Goal: Information Seeking & Learning: Learn about a topic

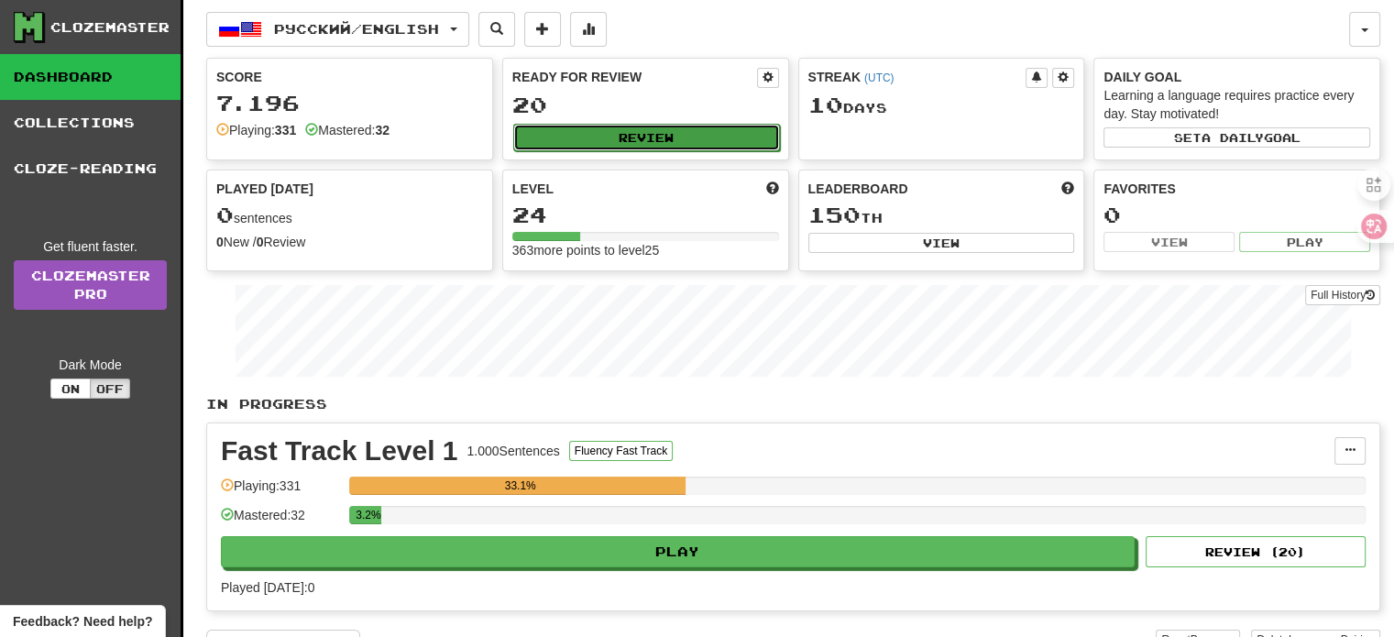
click at [683, 139] on button "Review" at bounding box center [646, 138] width 267 height 28
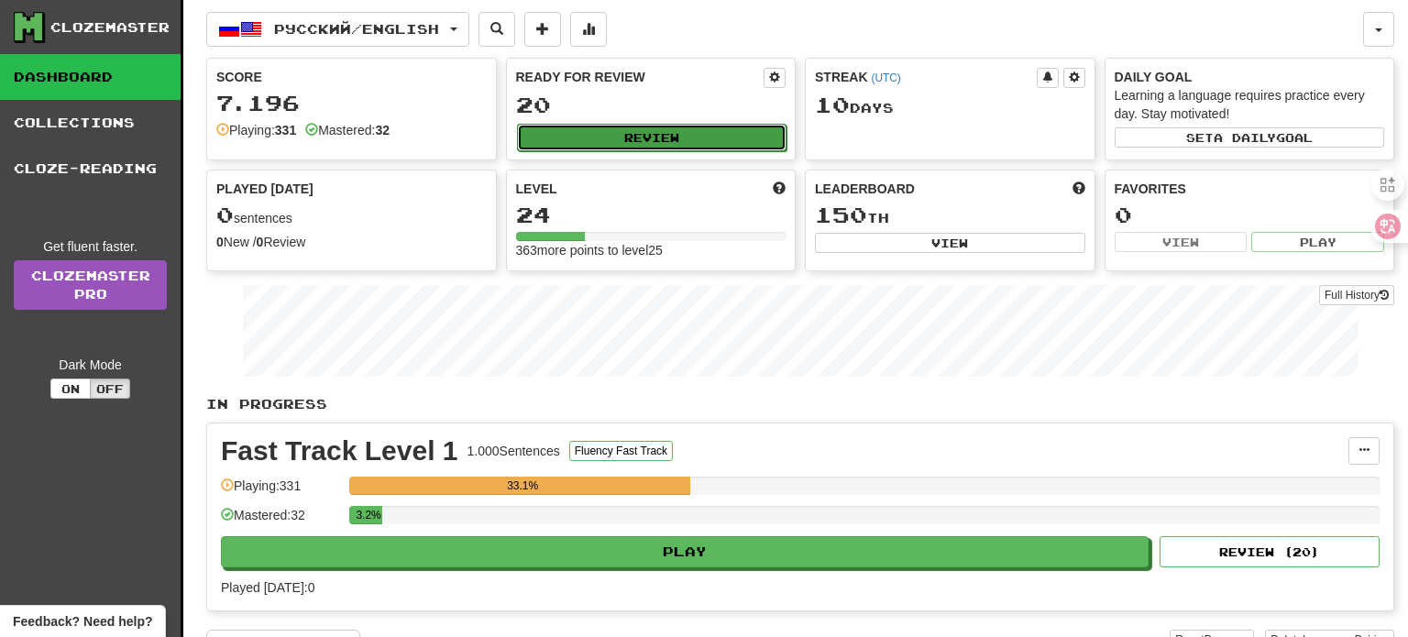
select select "**"
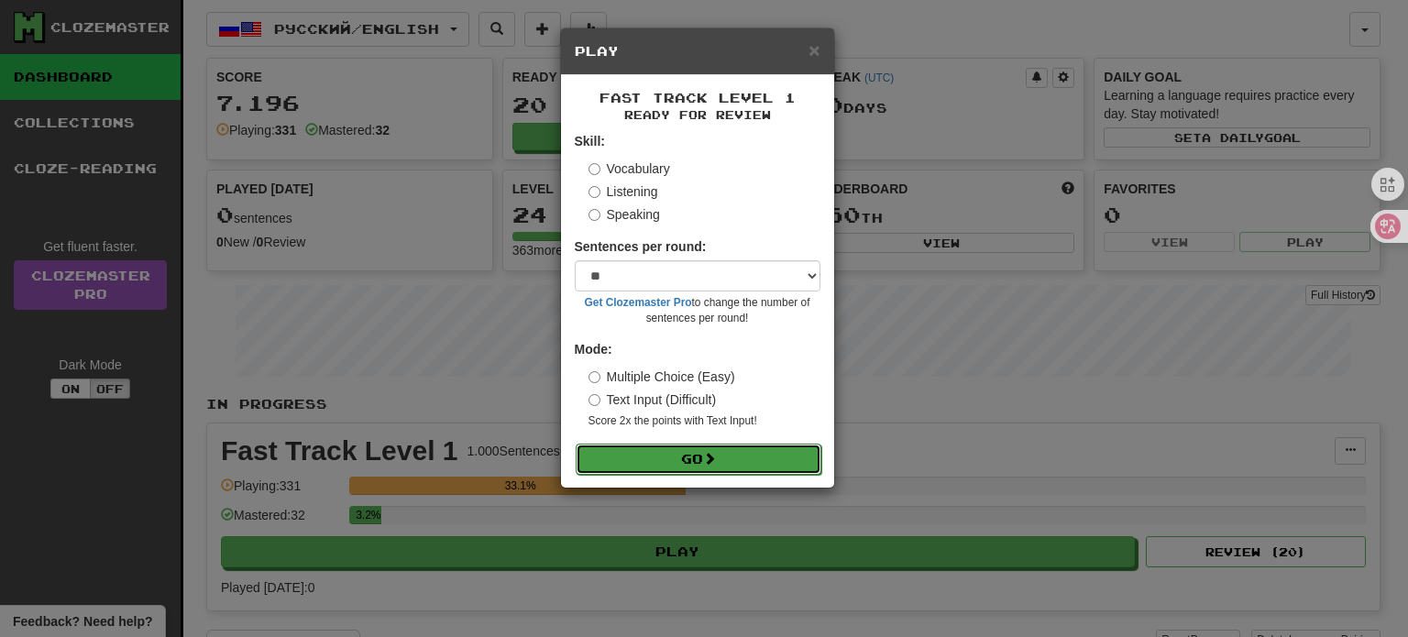
click at [652, 451] on button "Go" at bounding box center [699, 459] width 246 height 31
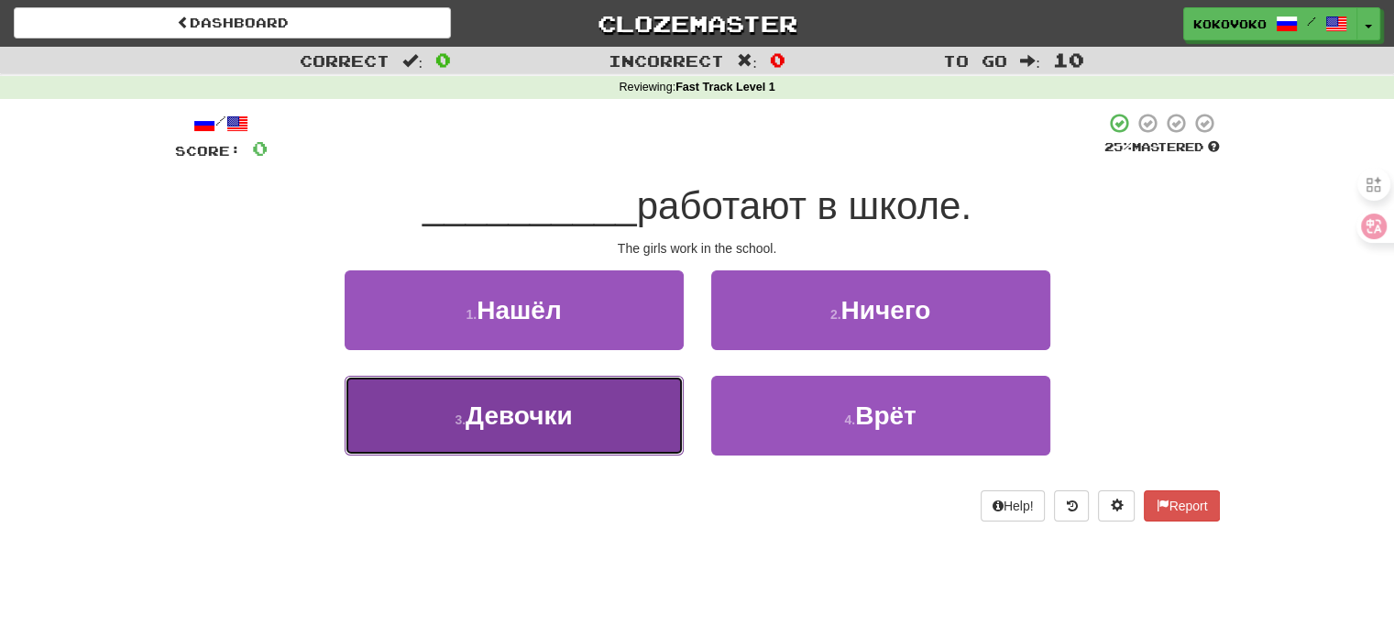
click at [565, 433] on button "3 . [GEOGRAPHIC_DATA]" at bounding box center [514, 416] width 339 height 80
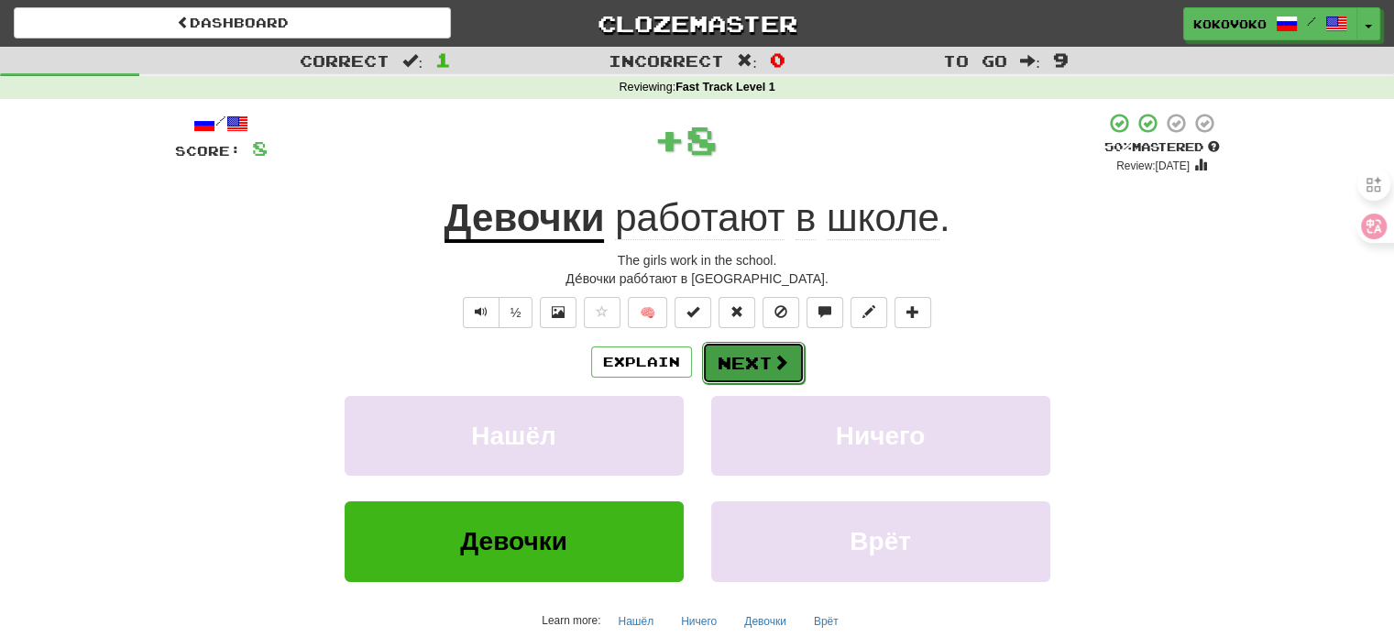
click at [770, 350] on button "Next" at bounding box center [753, 363] width 103 height 42
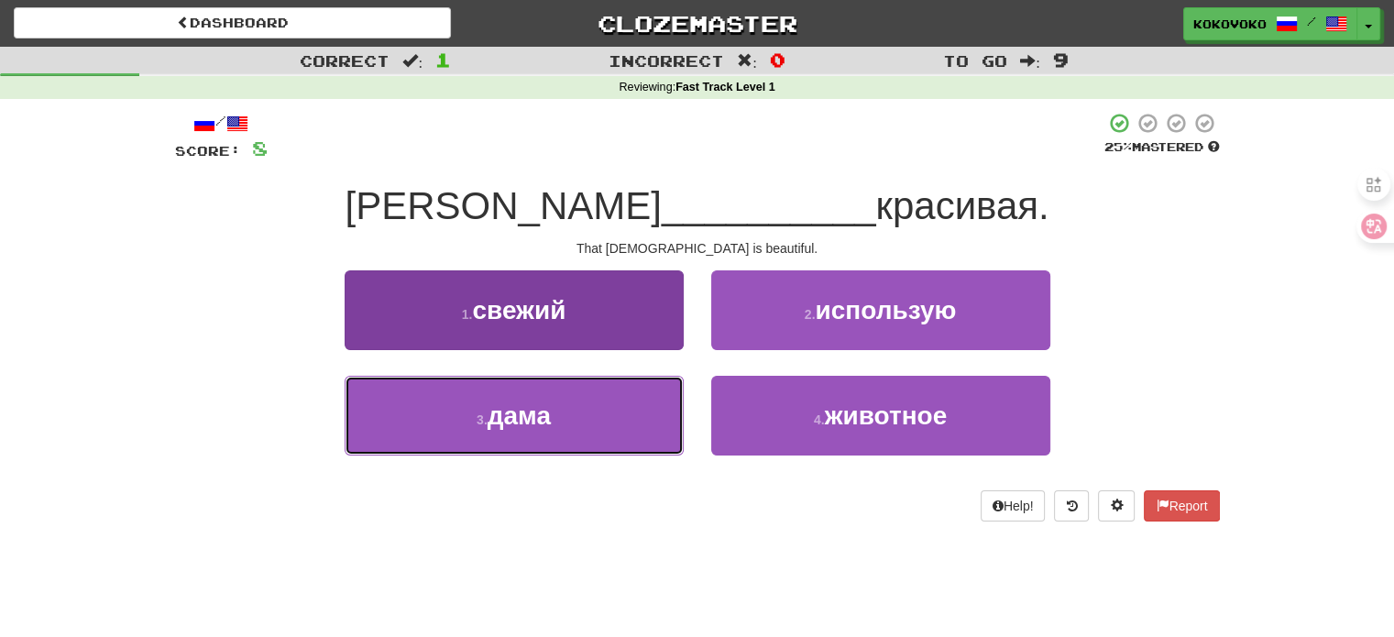
click at [594, 406] on button "3 . дама" at bounding box center [514, 416] width 339 height 80
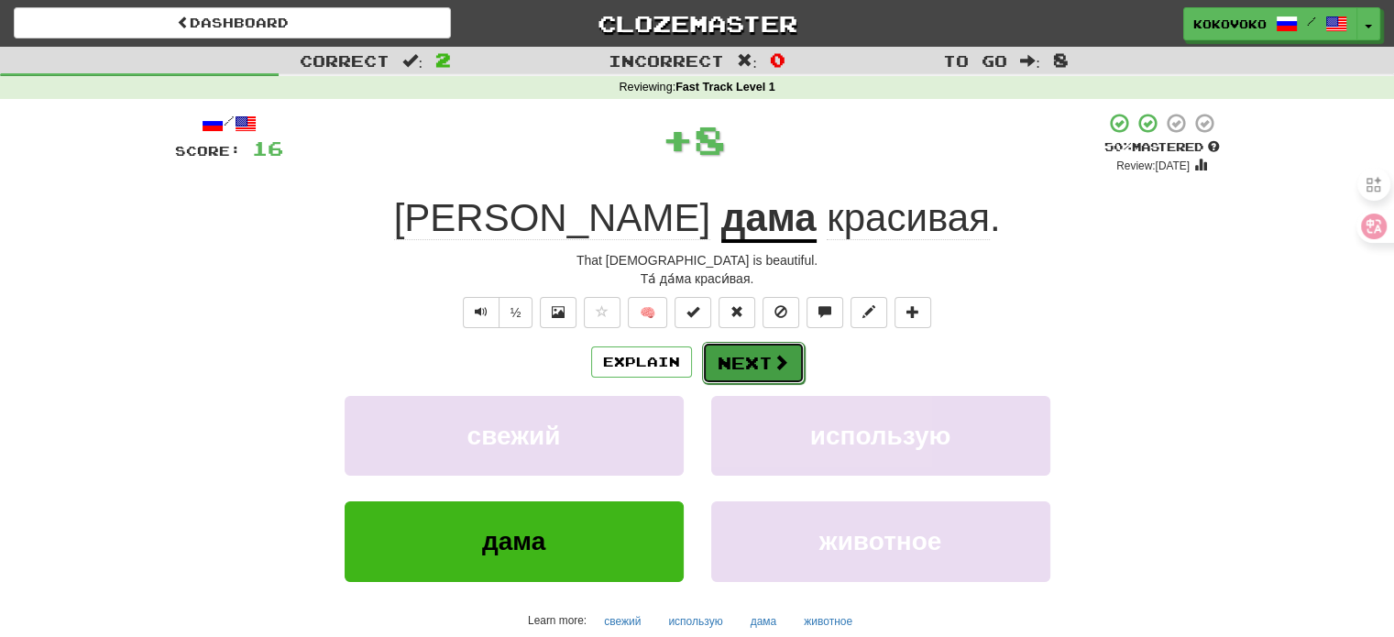
click at [737, 357] on button "Next" at bounding box center [753, 363] width 103 height 42
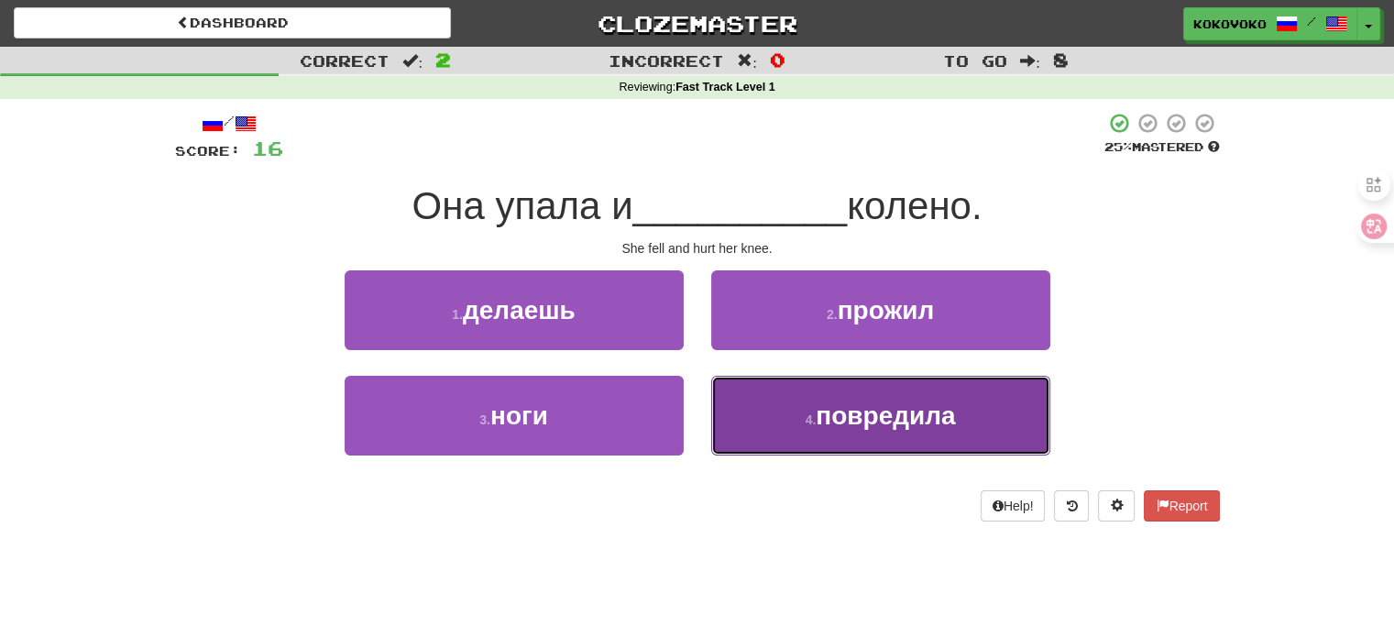
click at [807, 426] on small "4 ." at bounding box center [811, 420] width 11 height 15
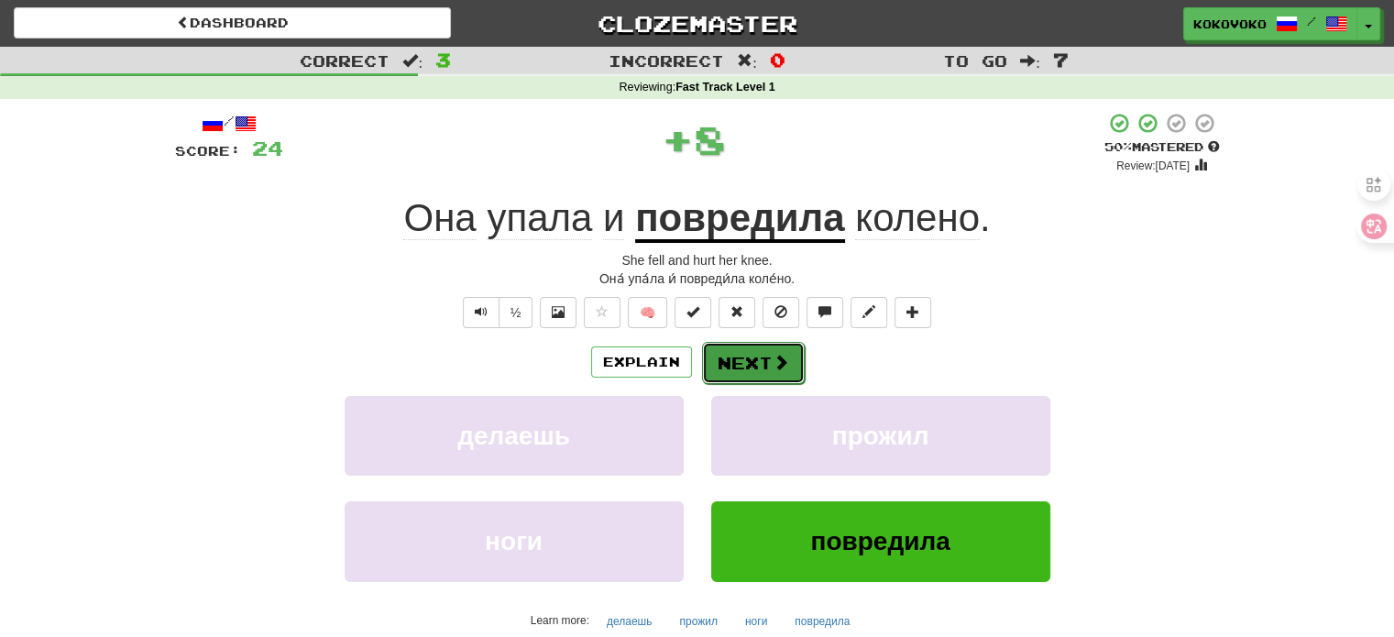
click at [761, 366] on button "Next" at bounding box center [753, 363] width 103 height 42
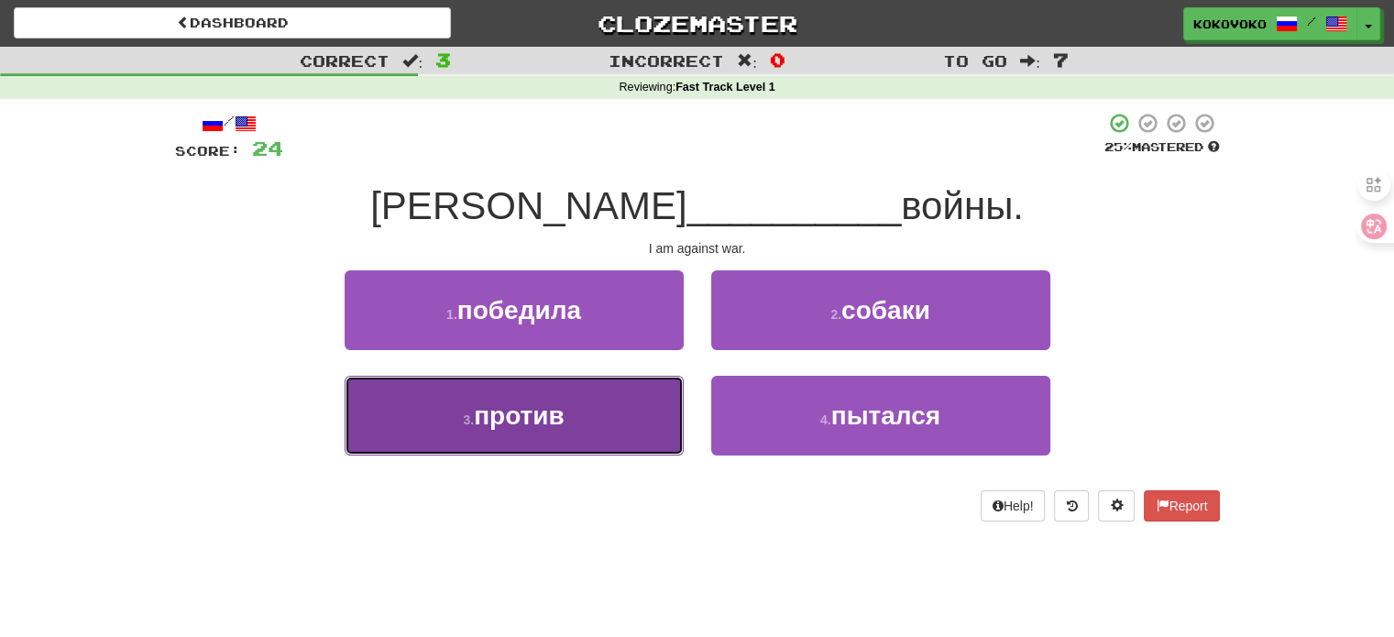
click at [634, 421] on button "3 . против" at bounding box center [514, 416] width 339 height 80
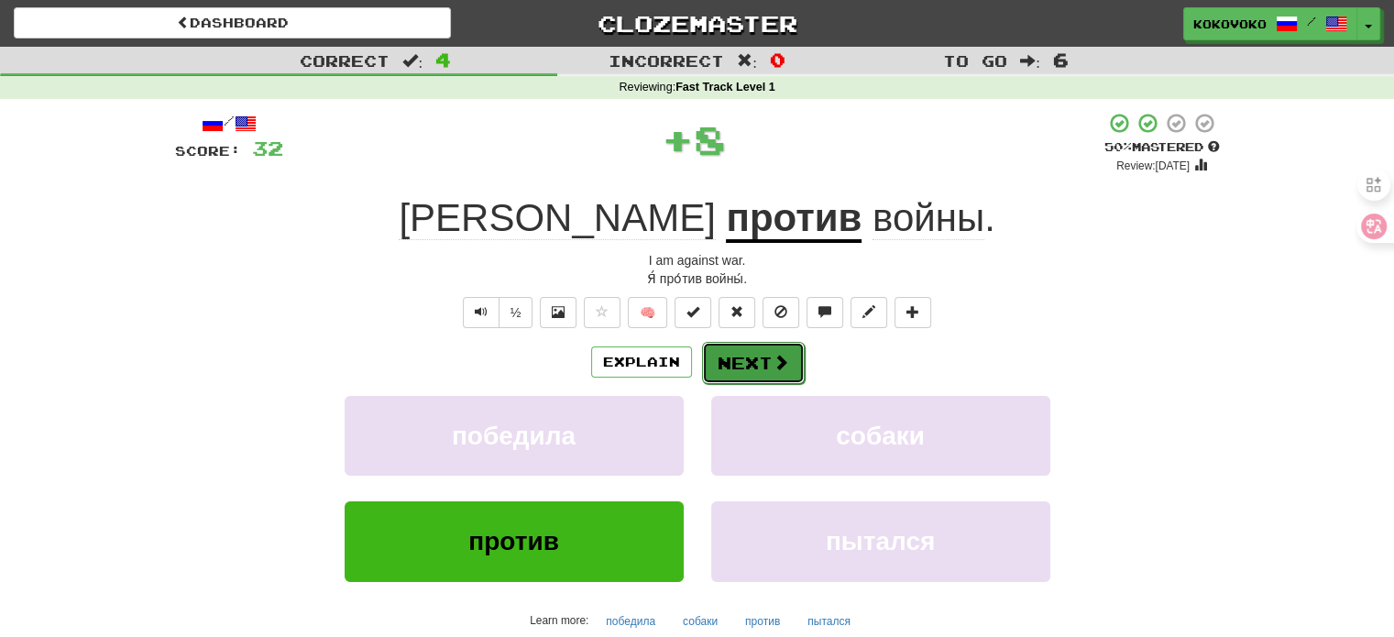
click at [729, 370] on button "Next" at bounding box center [753, 363] width 103 height 42
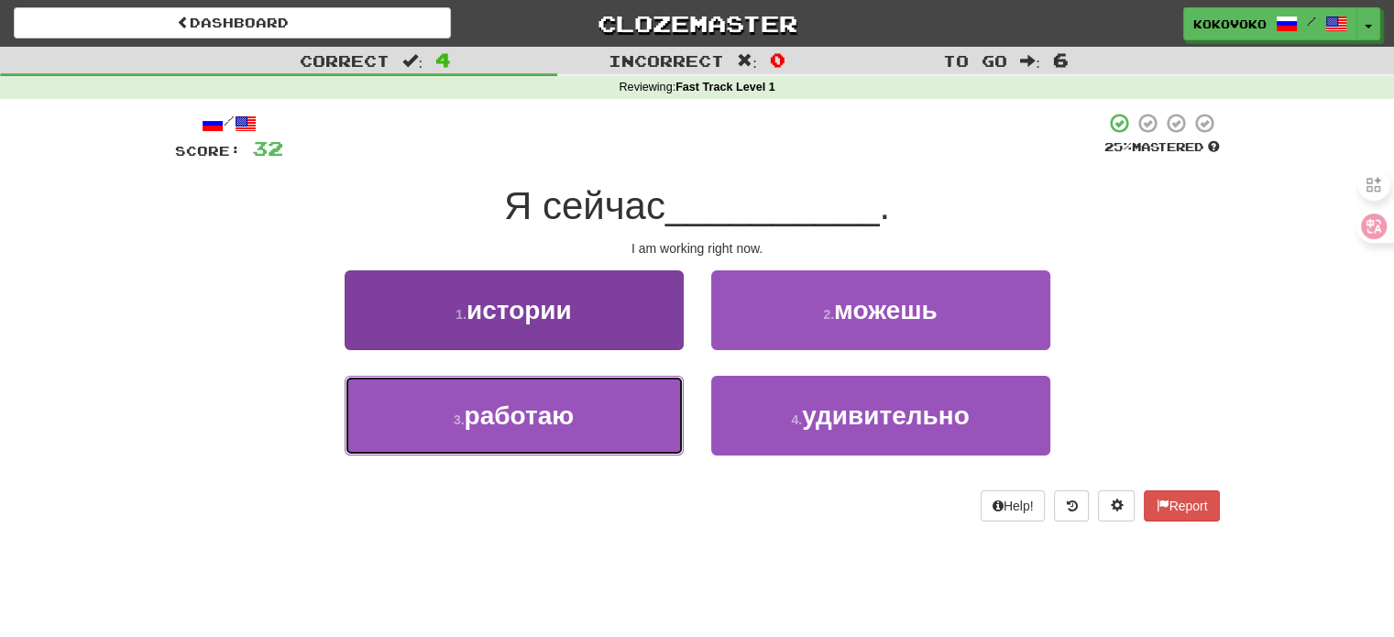
click at [645, 429] on button "3 . работаю" at bounding box center [514, 416] width 339 height 80
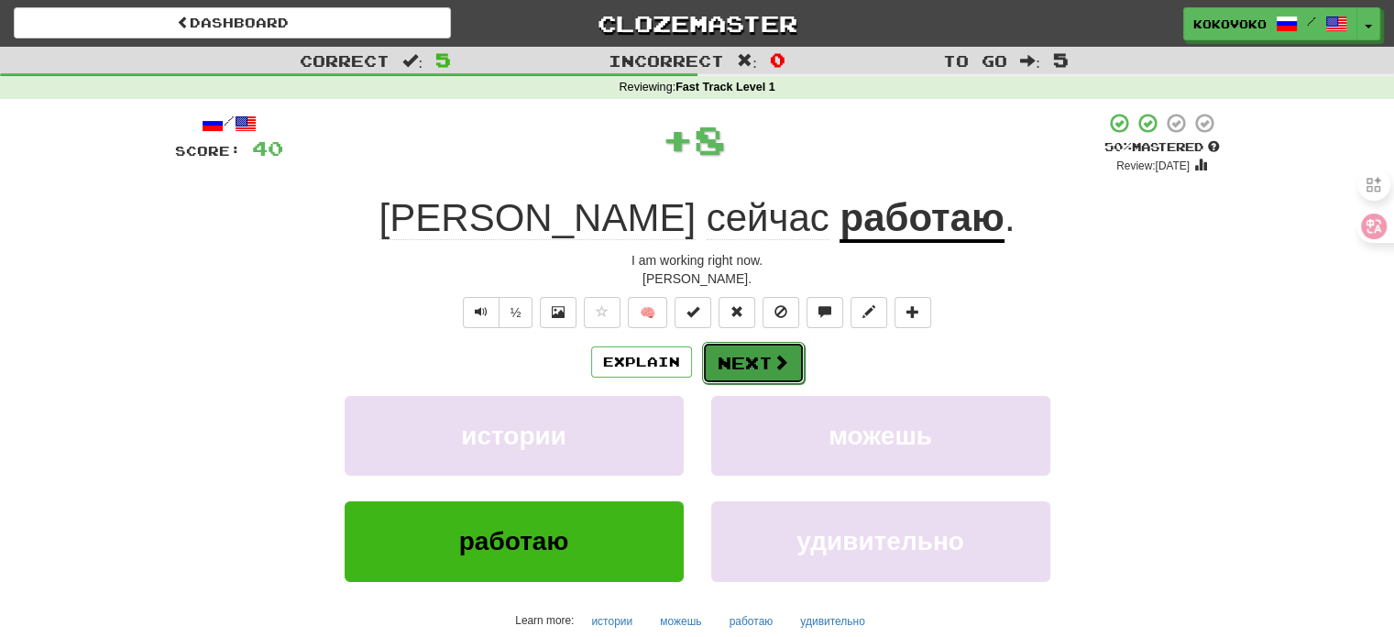
click at [756, 369] on button "Next" at bounding box center [753, 363] width 103 height 42
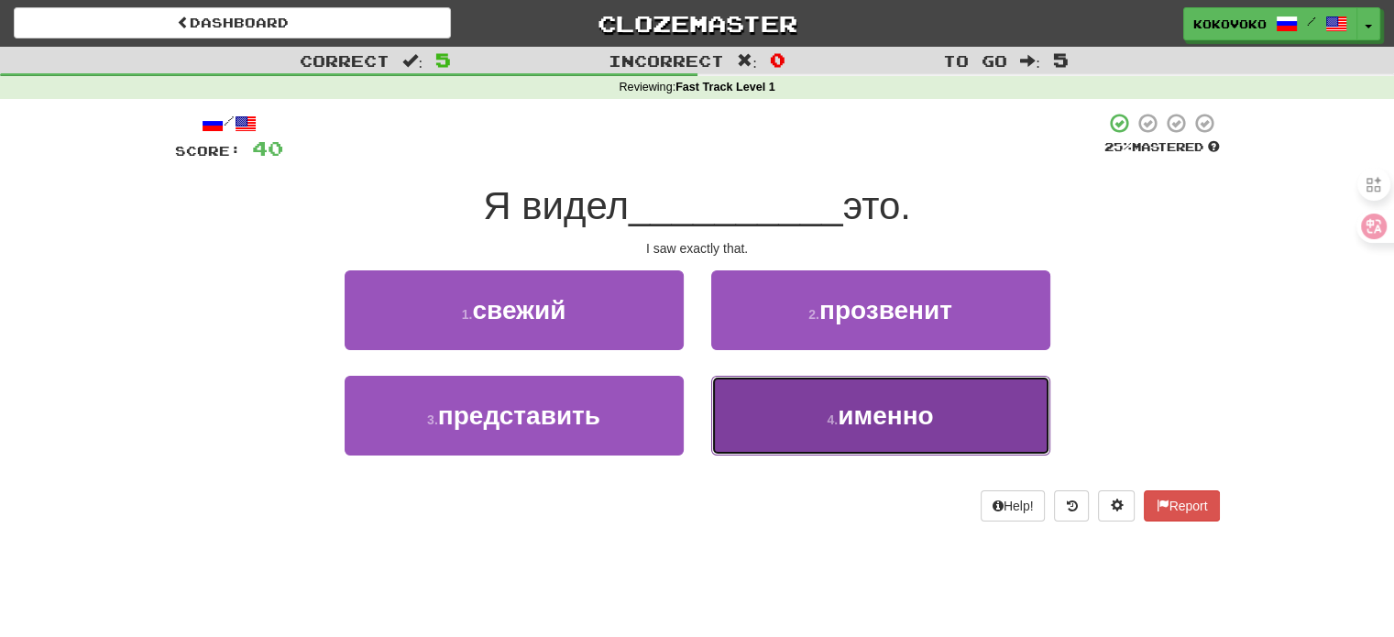
click at [761, 422] on button "4 . именно" at bounding box center [880, 416] width 339 height 80
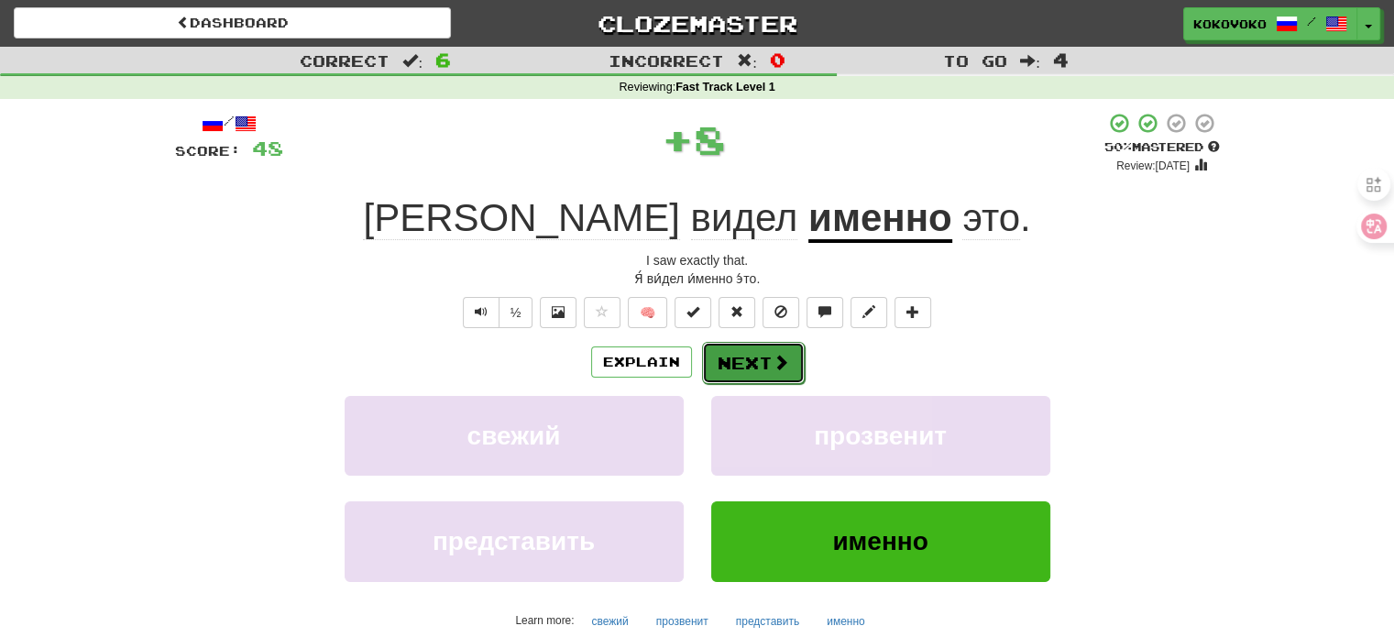
click at [741, 370] on button "Next" at bounding box center [753, 363] width 103 height 42
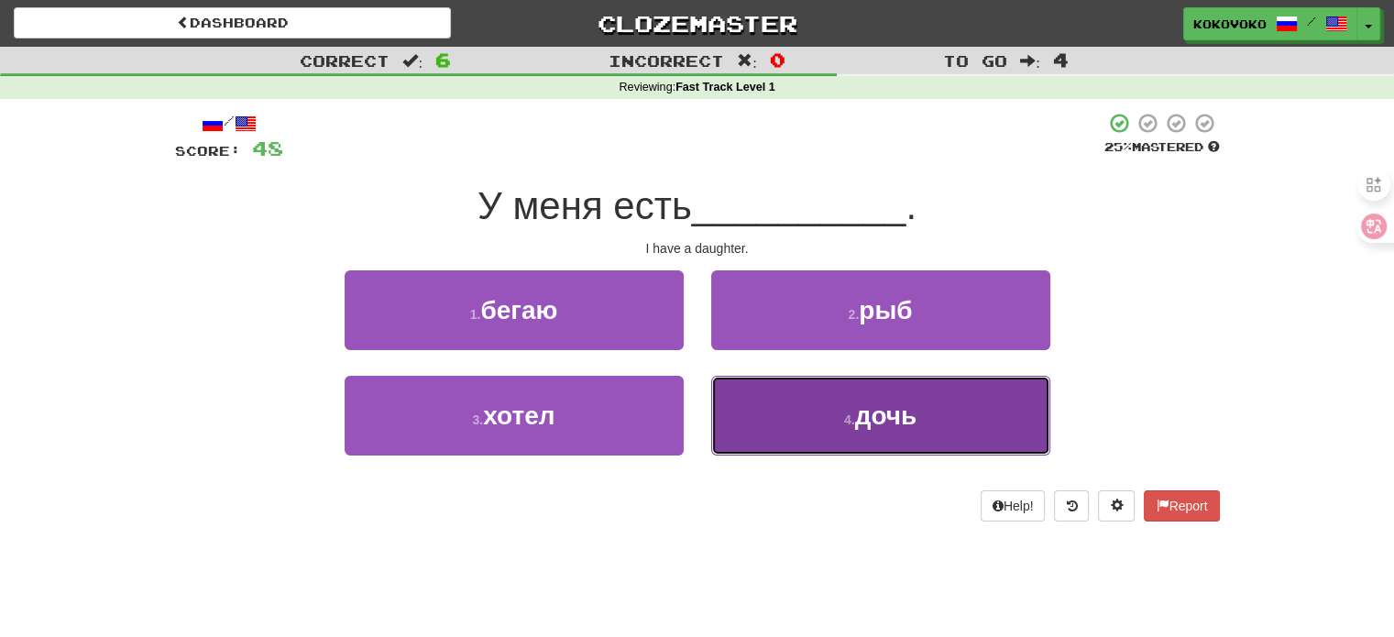
click at [783, 420] on button "4 . дочь" at bounding box center [880, 416] width 339 height 80
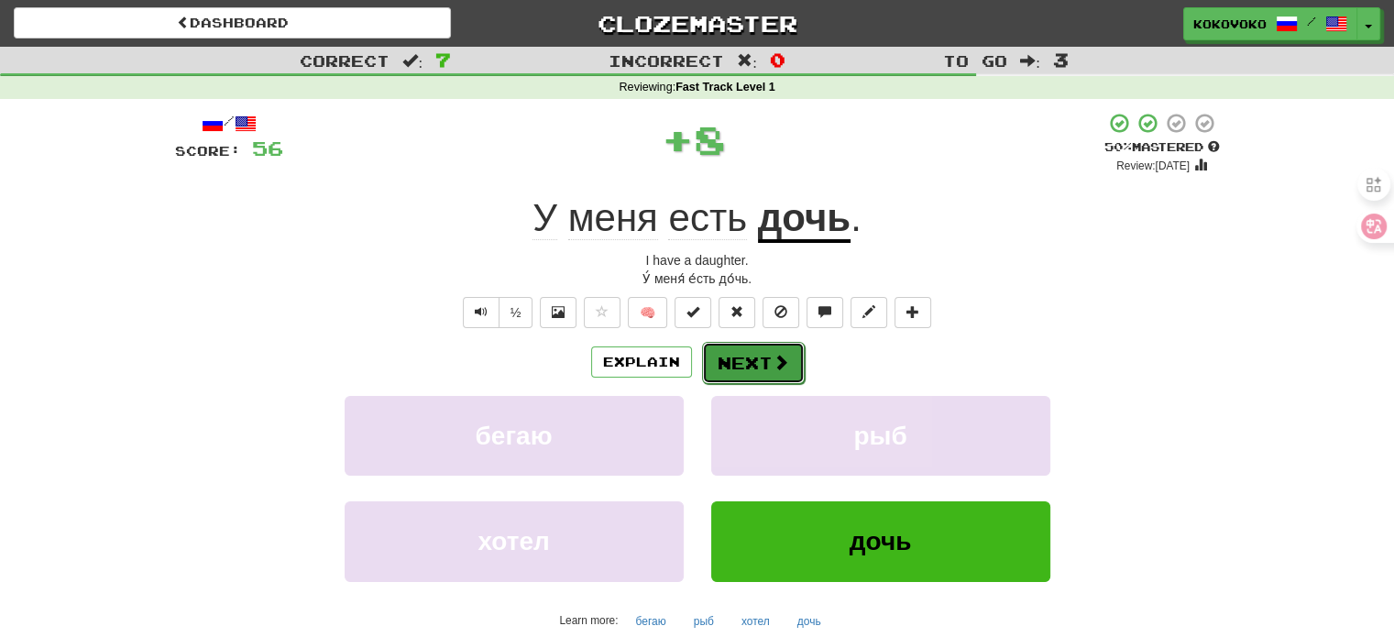
click at [752, 362] on button "Next" at bounding box center [753, 363] width 103 height 42
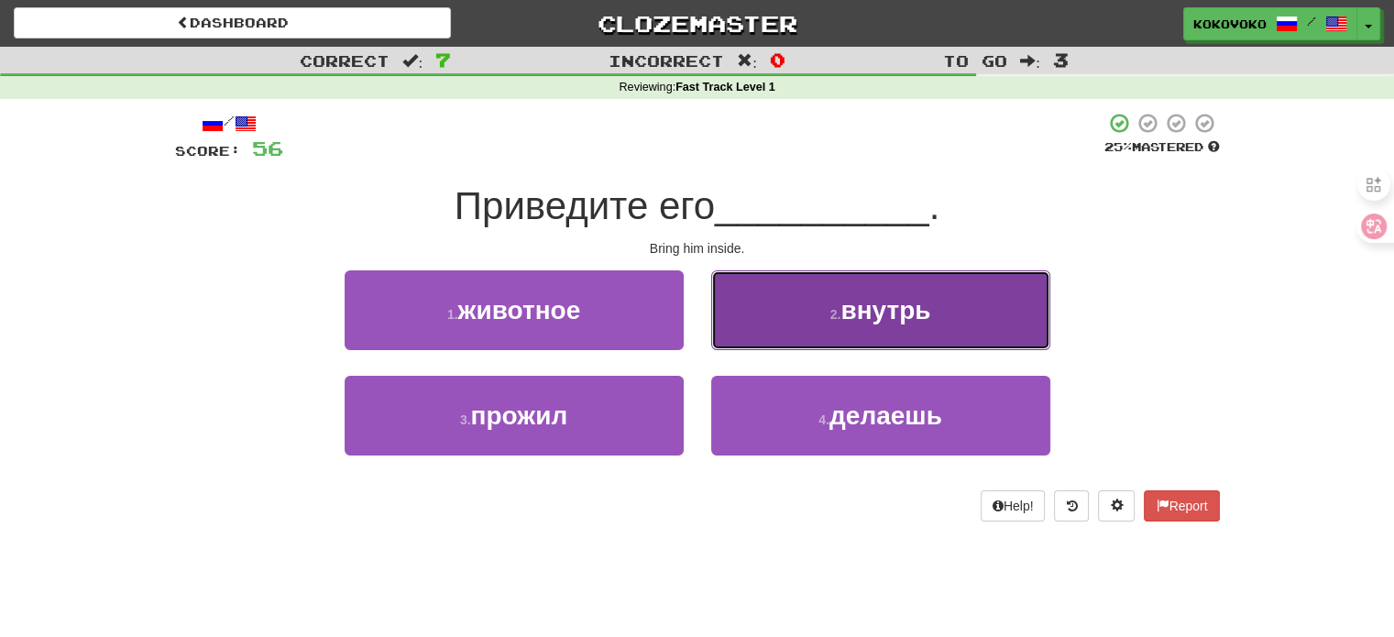
click at [795, 308] on button "2 . внутрь" at bounding box center [880, 310] width 339 height 80
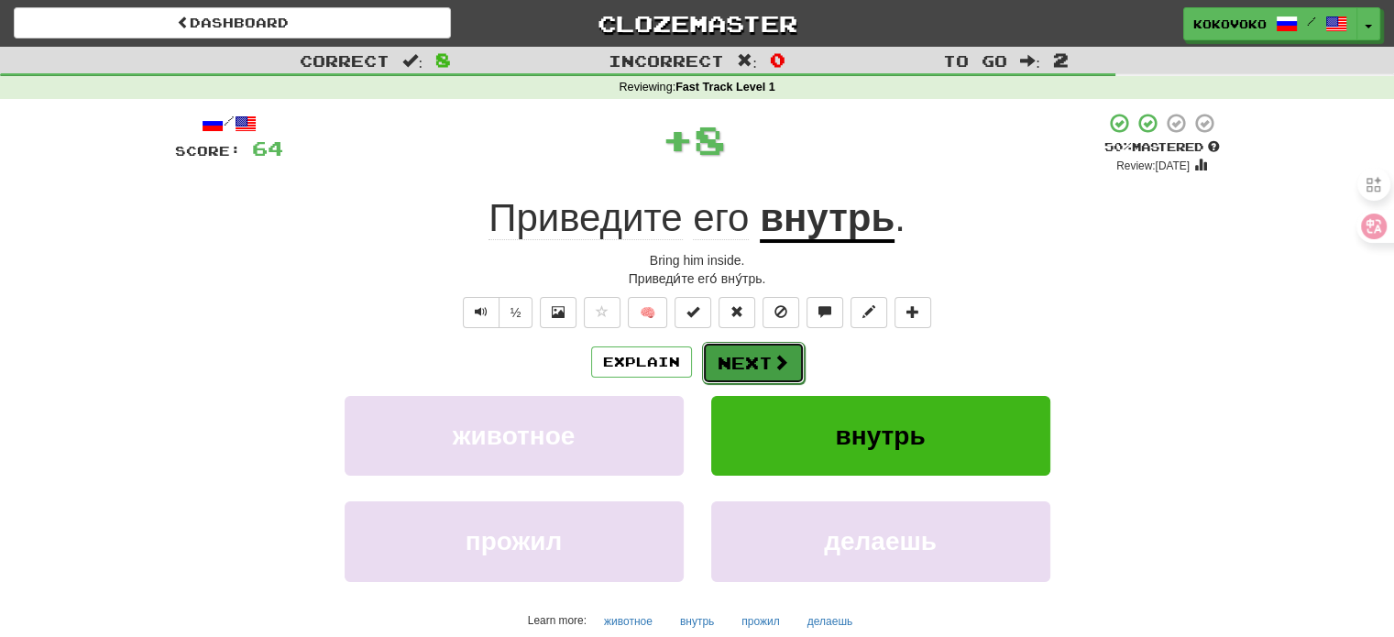
click at [755, 362] on button "Next" at bounding box center [753, 363] width 103 height 42
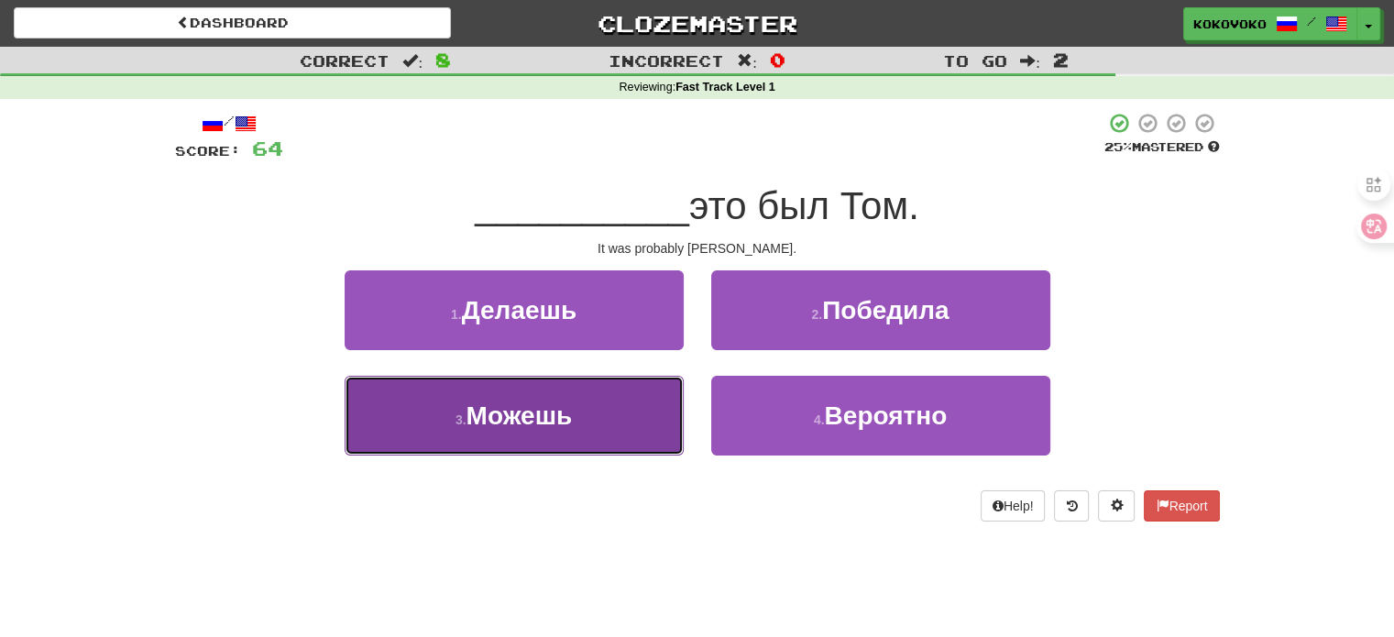
click at [608, 397] on button "3 . Можешь" at bounding box center [514, 416] width 339 height 80
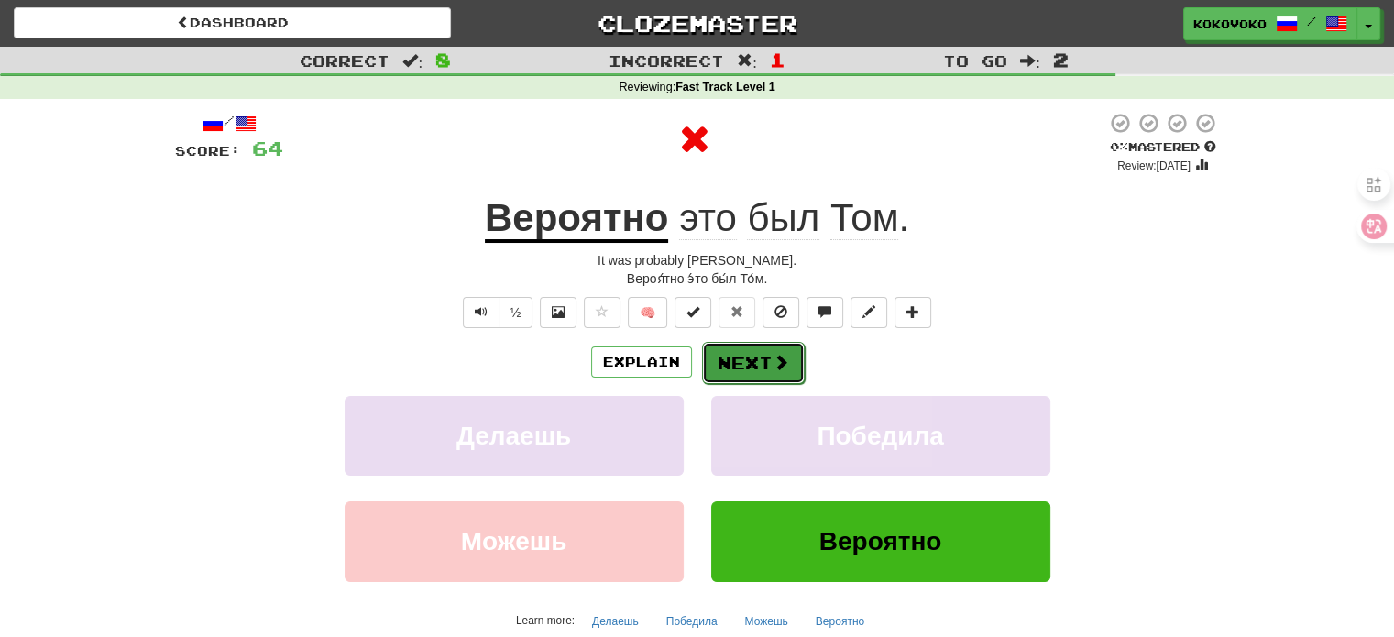
click at [758, 353] on button "Next" at bounding box center [753, 363] width 103 height 42
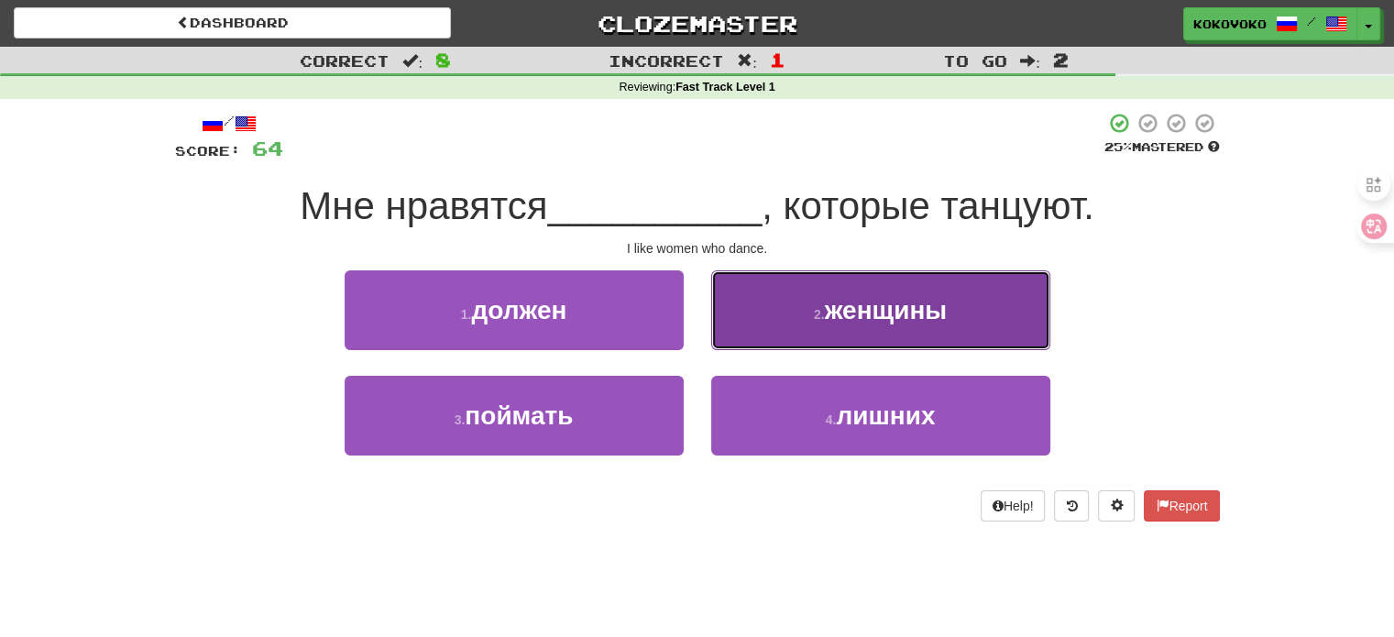
click at [795, 327] on button "2 . женщины" at bounding box center [880, 310] width 339 height 80
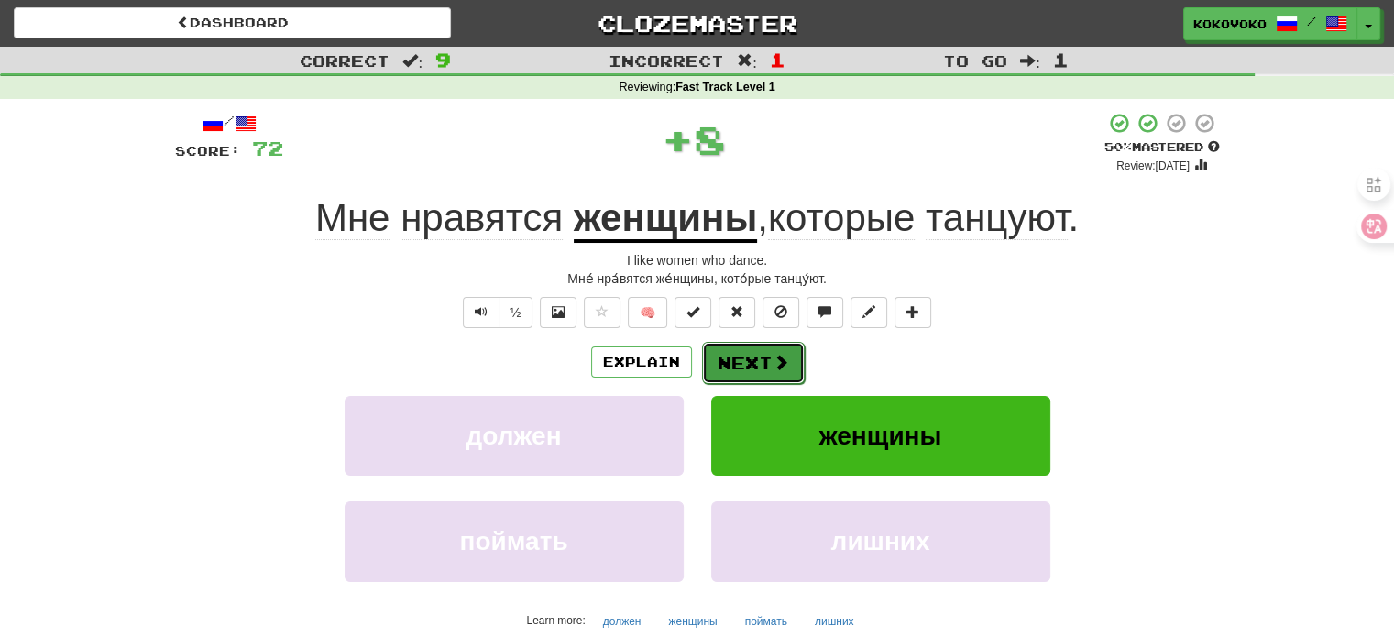
click at [758, 359] on button "Next" at bounding box center [753, 363] width 103 height 42
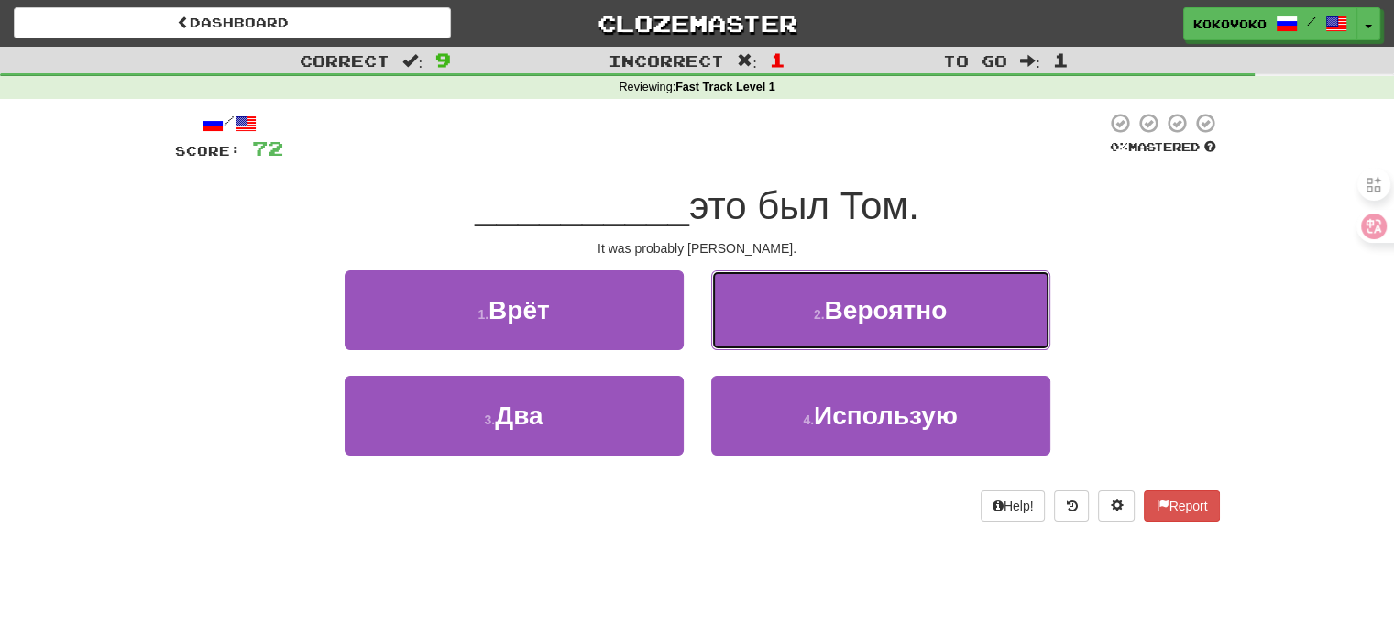
click at [816, 293] on button "2 . Вероятно" at bounding box center [880, 310] width 339 height 80
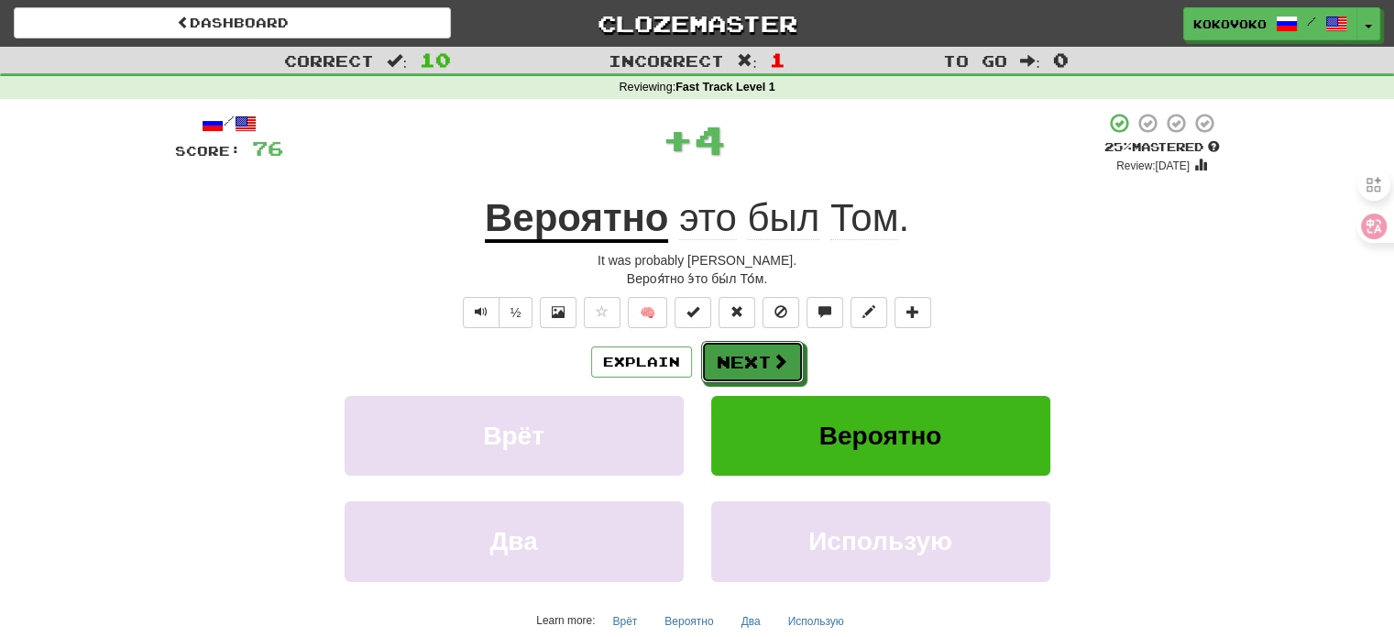
click at [763, 356] on button "Next" at bounding box center [752, 362] width 103 height 42
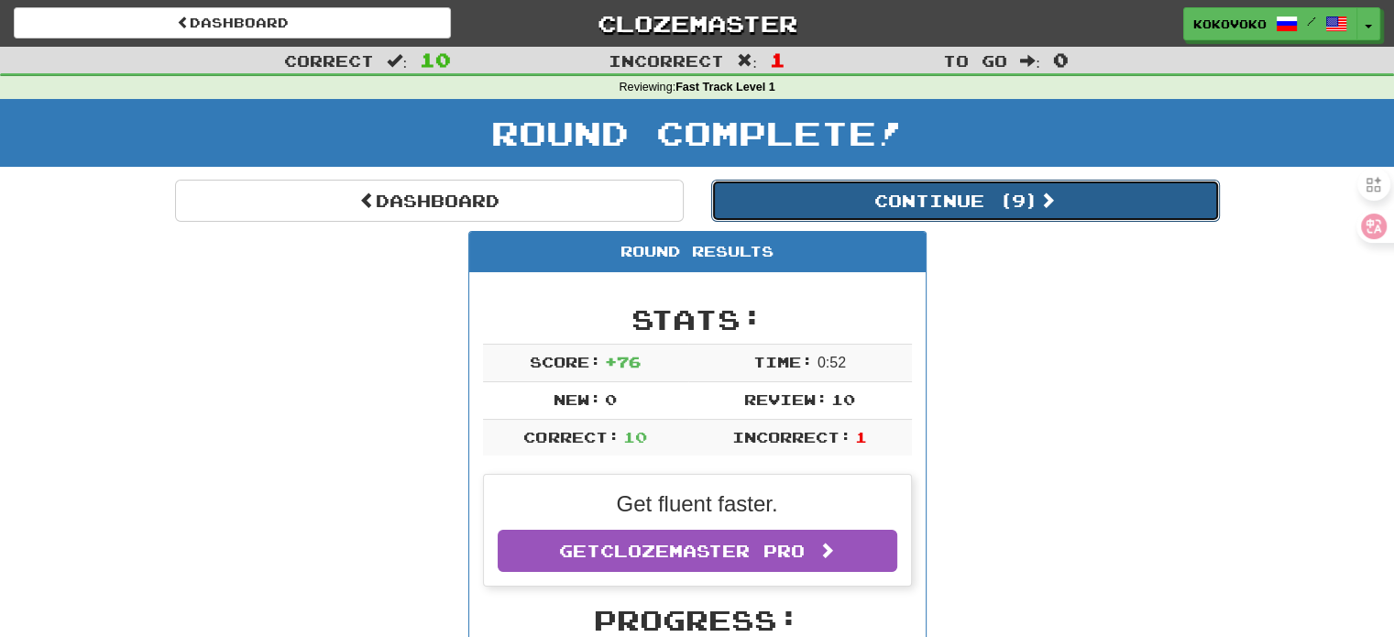
click at [840, 192] on button "Continue ( 9 )" at bounding box center [965, 201] width 509 height 42
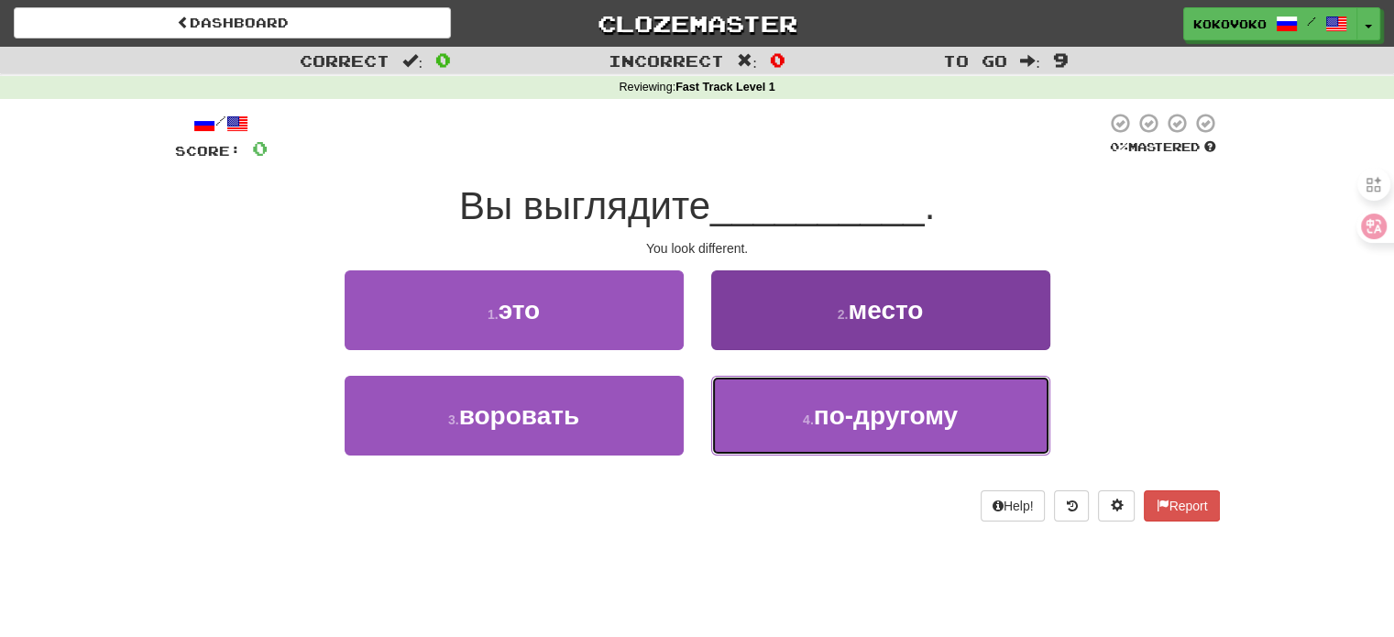
click at [802, 411] on button "4 . по-другому" at bounding box center [880, 416] width 339 height 80
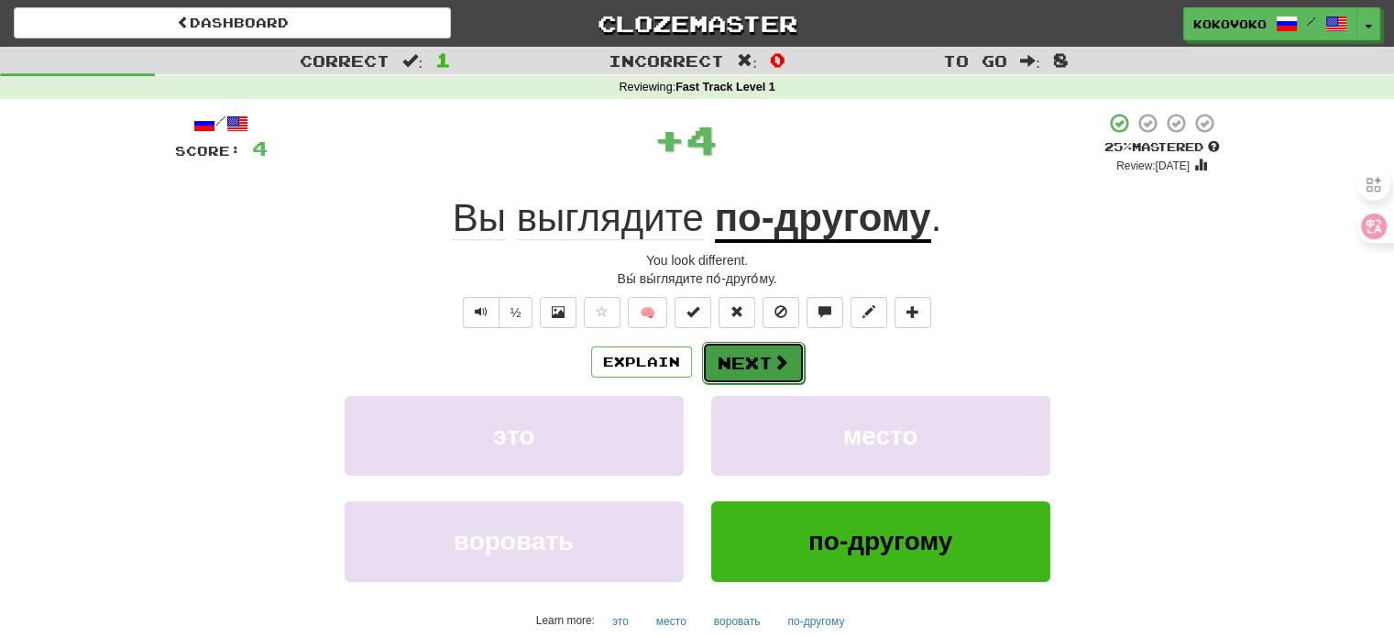
click at [753, 360] on button "Next" at bounding box center [753, 363] width 103 height 42
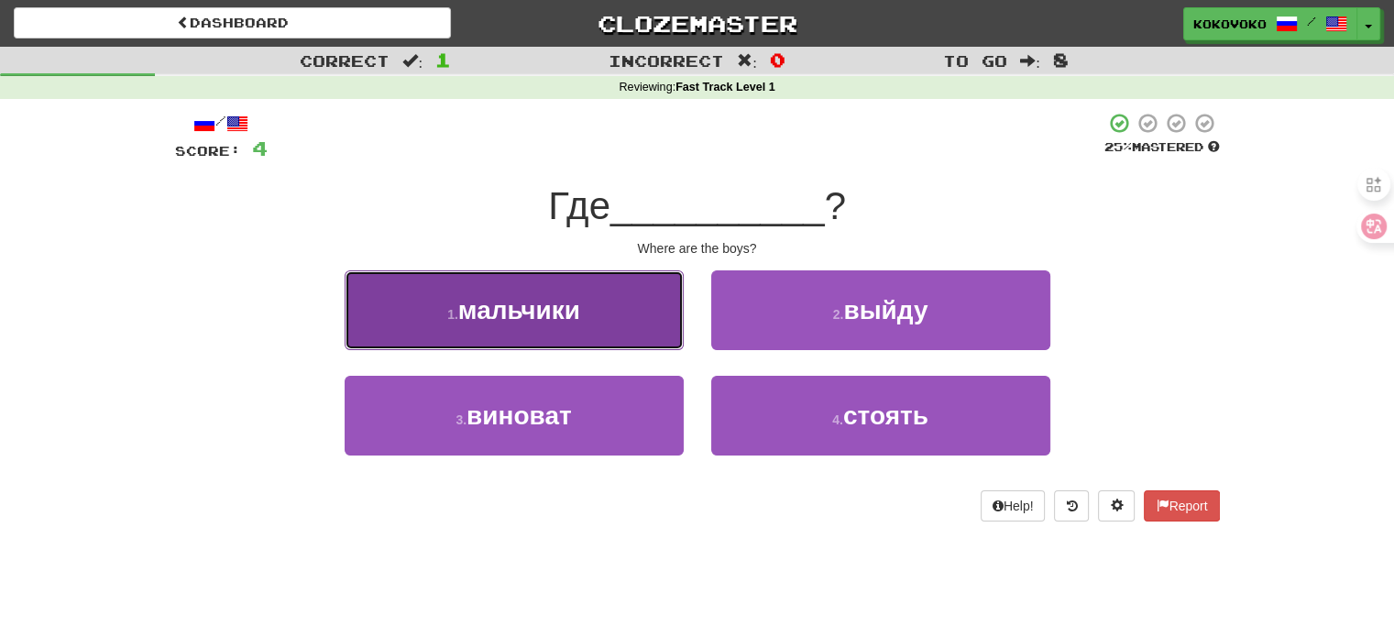
click at [592, 320] on button "1 . мальчики" at bounding box center [514, 310] width 339 height 80
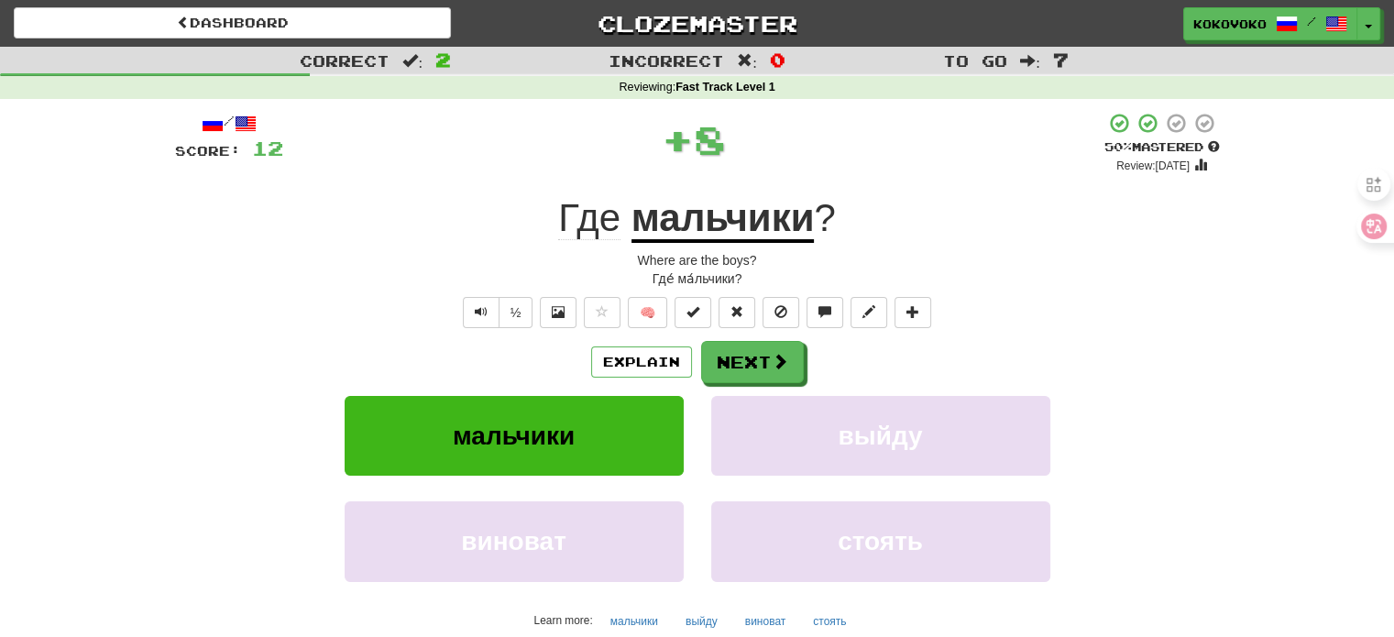
click at [697, 358] on div "Explain Next" at bounding box center [697, 362] width 1045 height 42
click at [715, 360] on button "Next" at bounding box center [753, 363] width 103 height 42
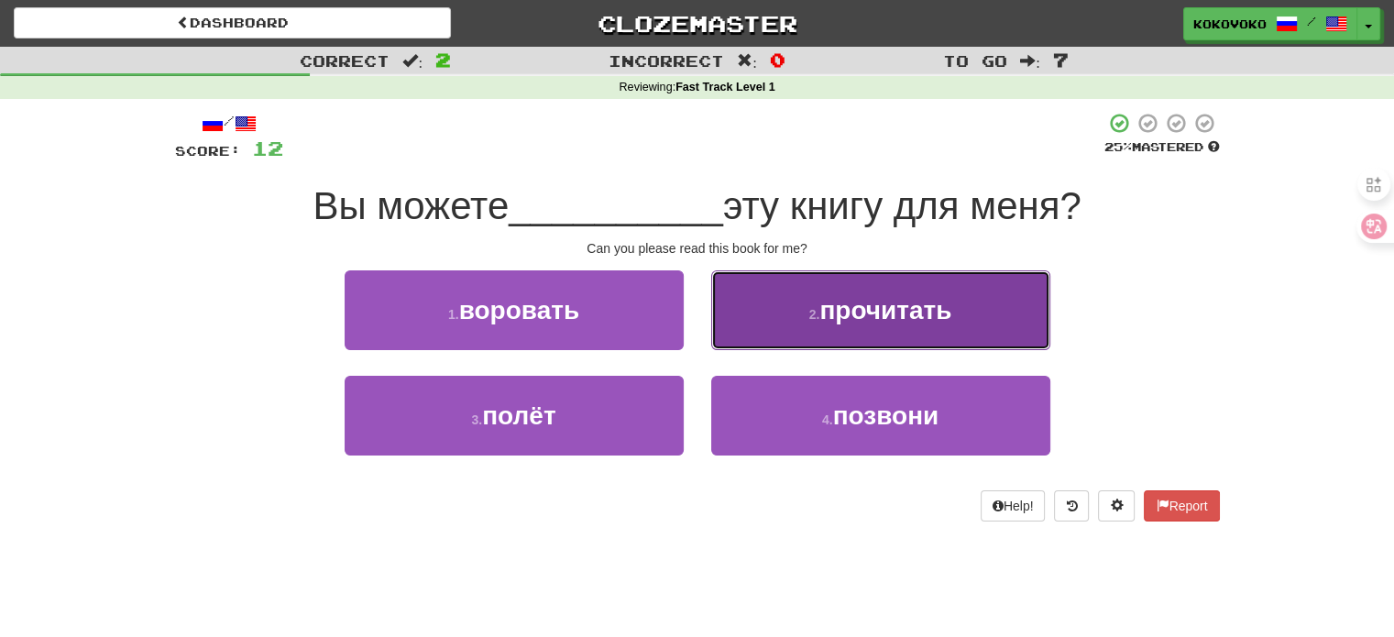
click at [790, 330] on button "2 . прочитать" at bounding box center [880, 310] width 339 height 80
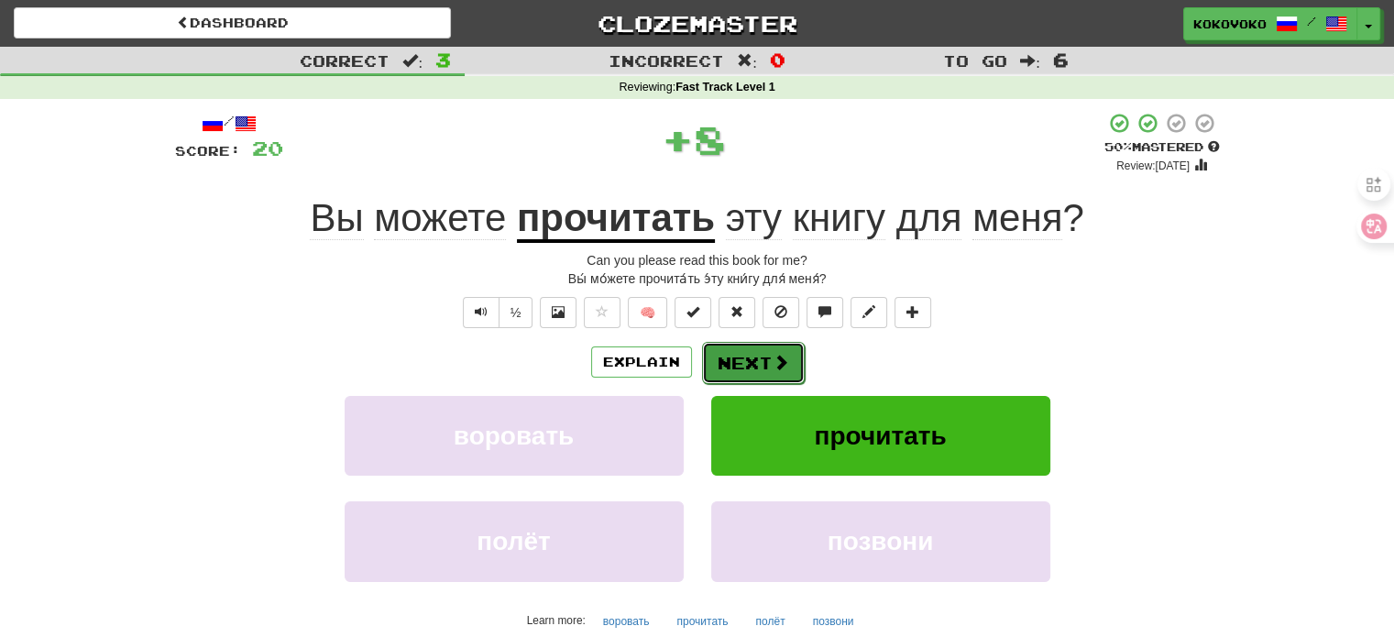
click at [753, 354] on button "Next" at bounding box center [753, 363] width 103 height 42
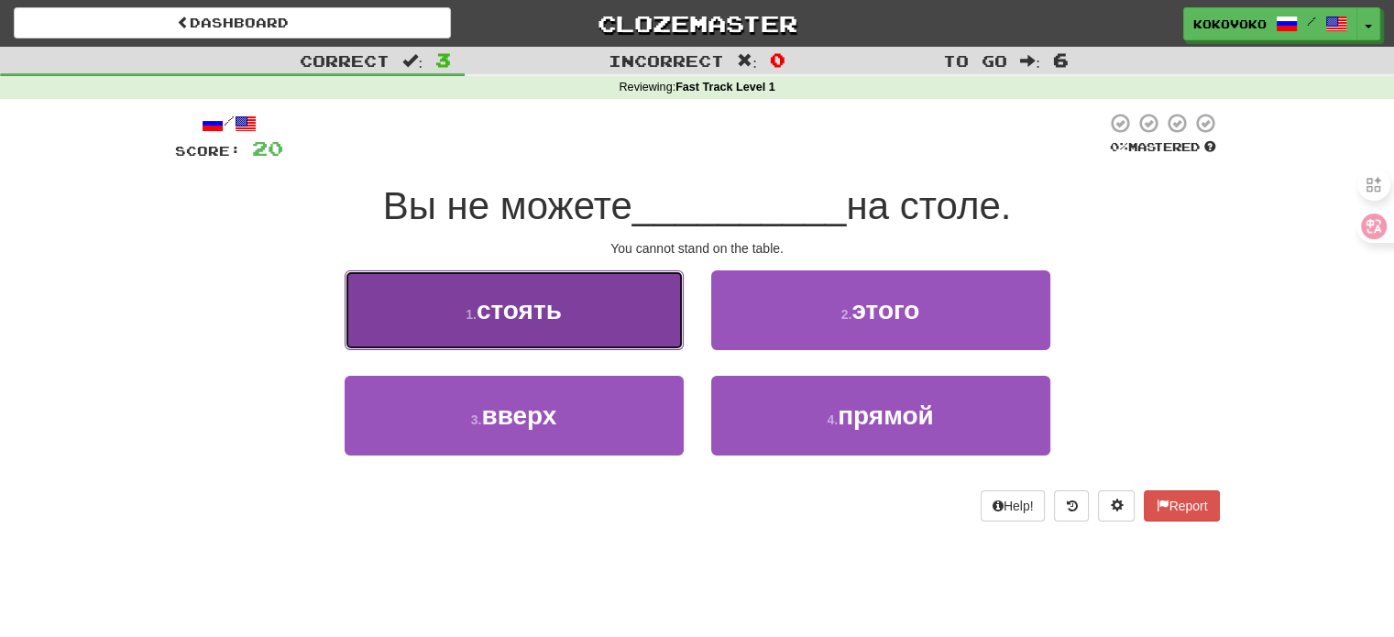
click at [609, 324] on button "1 . стоять" at bounding box center [514, 310] width 339 height 80
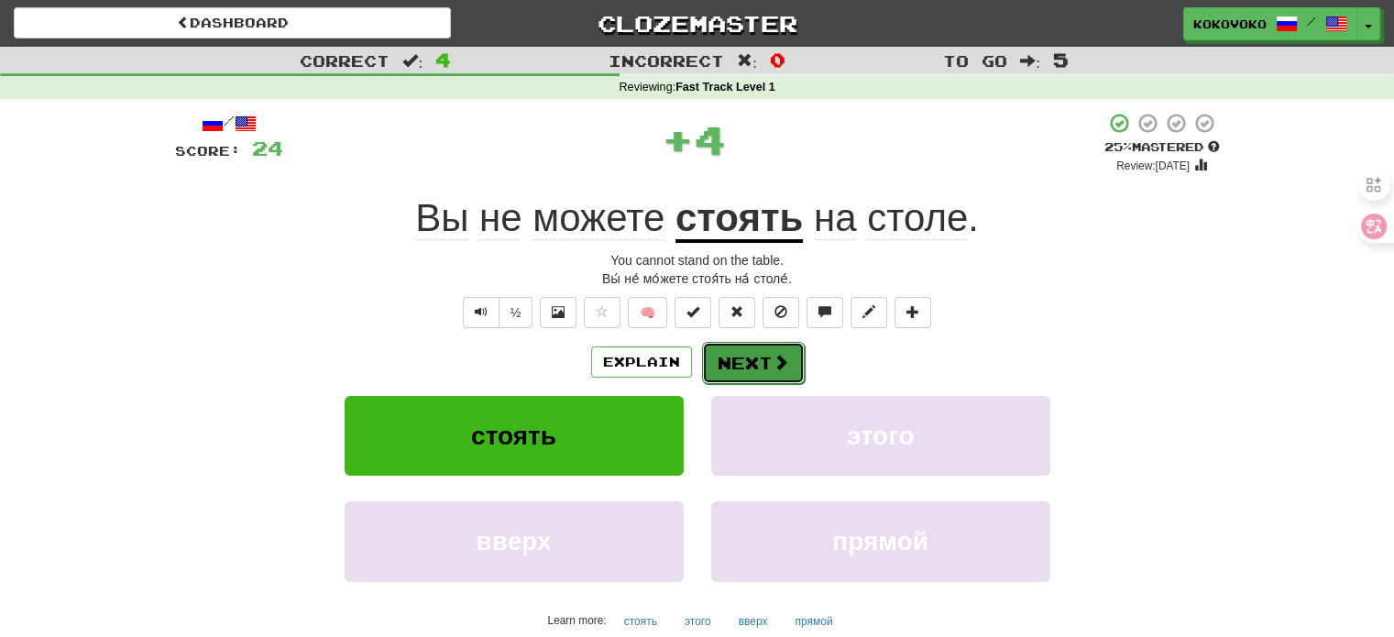
click at [757, 362] on button "Next" at bounding box center [753, 363] width 103 height 42
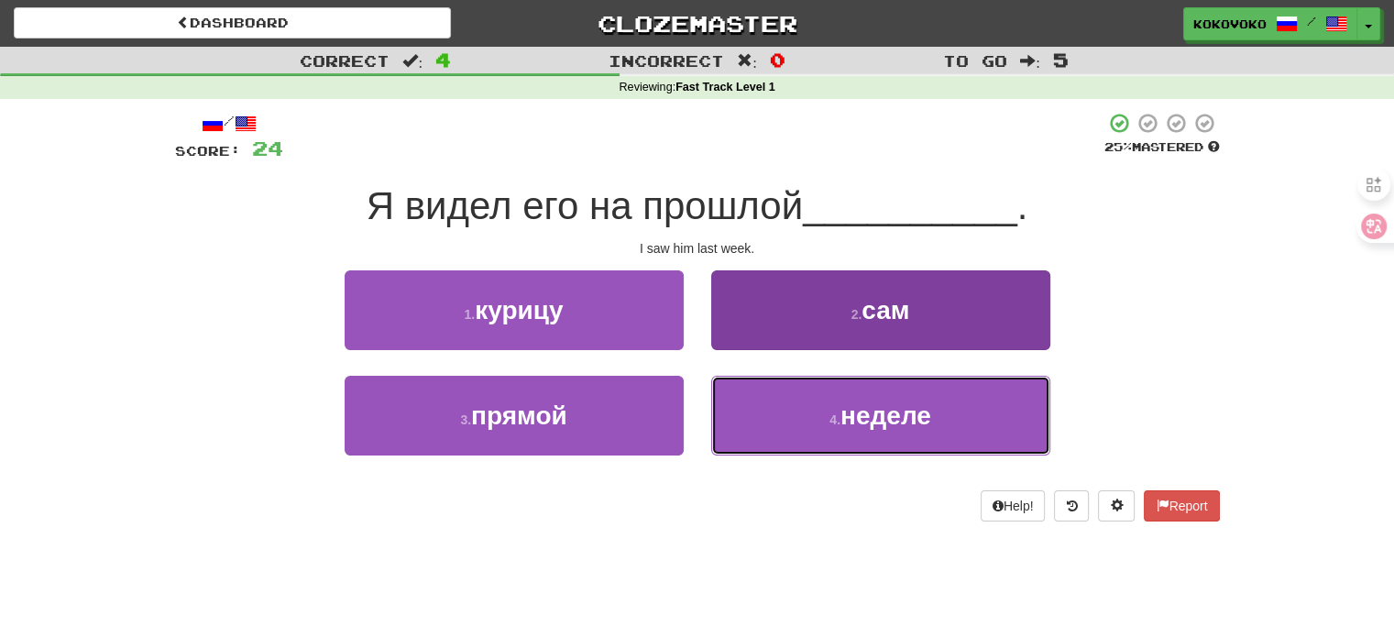
click at [785, 428] on button "4 . неделе" at bounding box center [880, 416] width 339 height 80
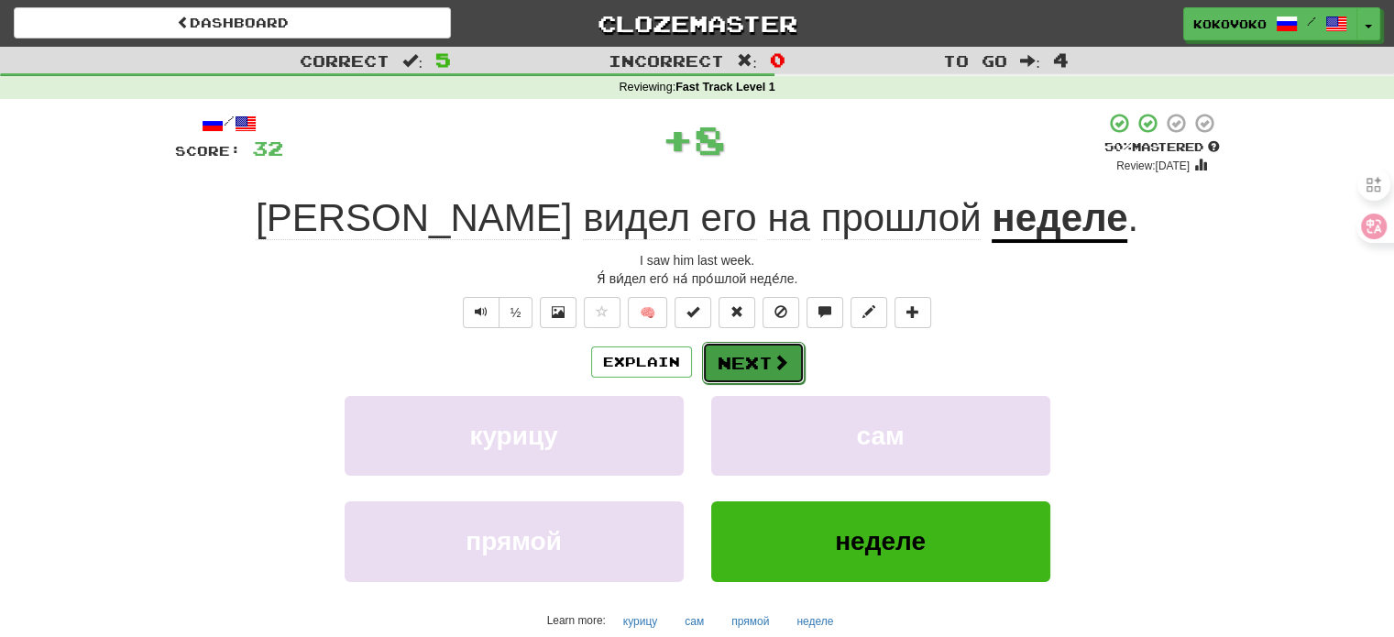
click at [751, 367] on button "Next" at bounding box center [753, 363] width 103 height 42
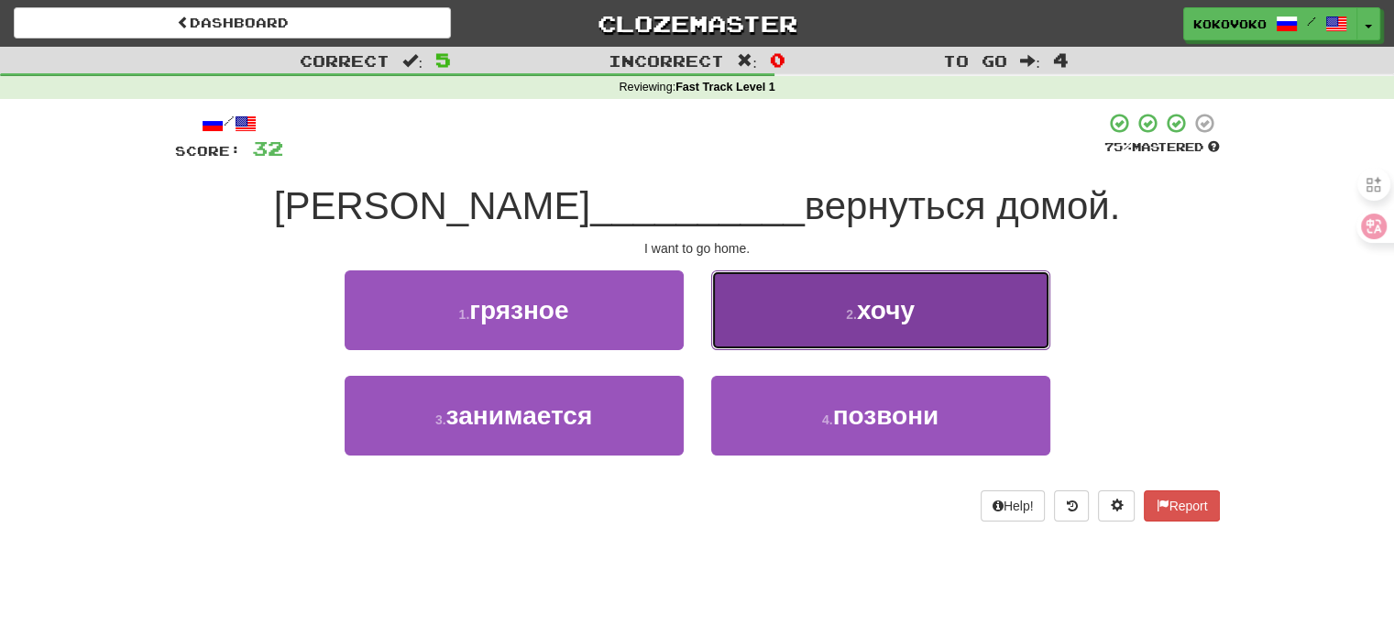
click at [751, 331] on button "2 . хочу" at bounding box center [880, 310] width 339 height 80
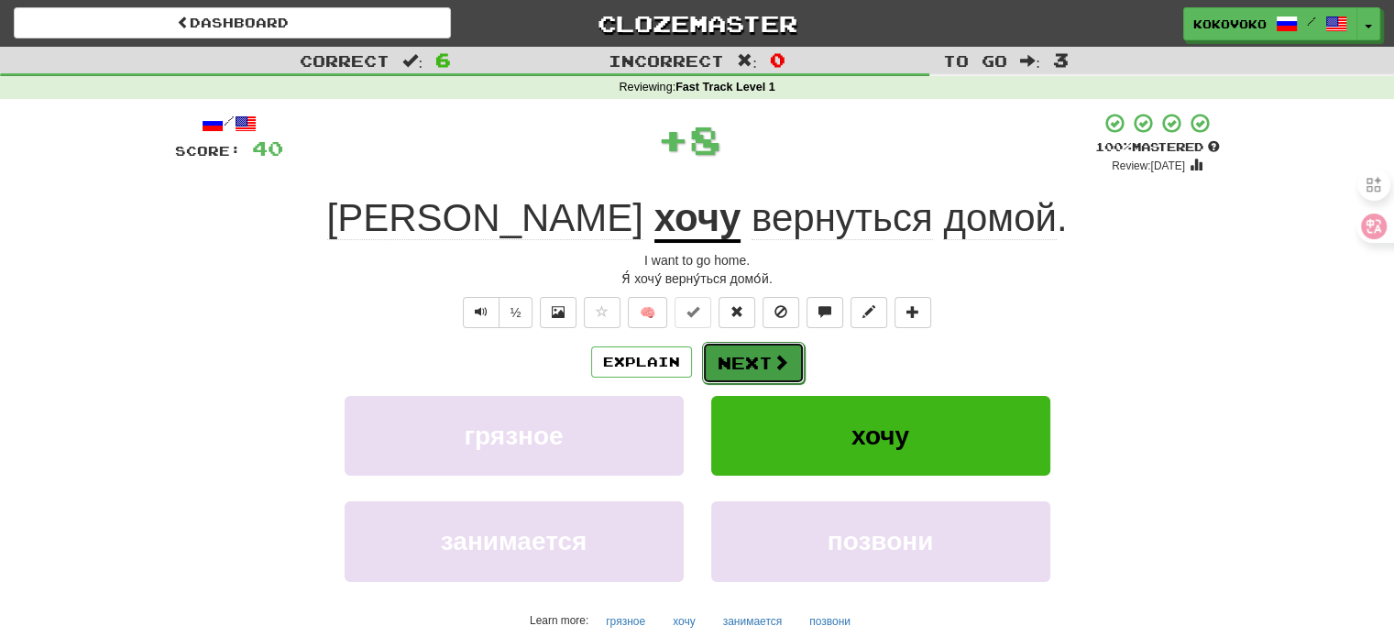
click at [743, 361] on button "Next" at bounding box center [753, 363] width 103 height 42
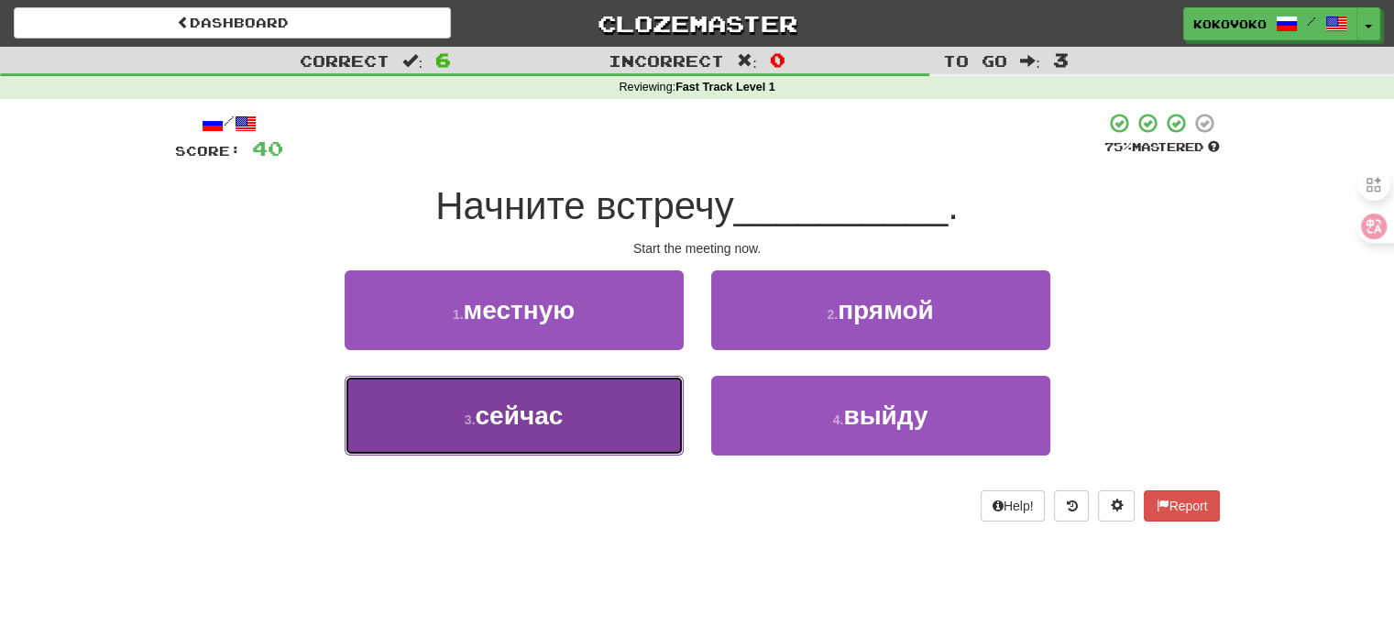
click at [638, 422] on button "3 . сейчас" at bounding box center [514, 416] width 339 height 80
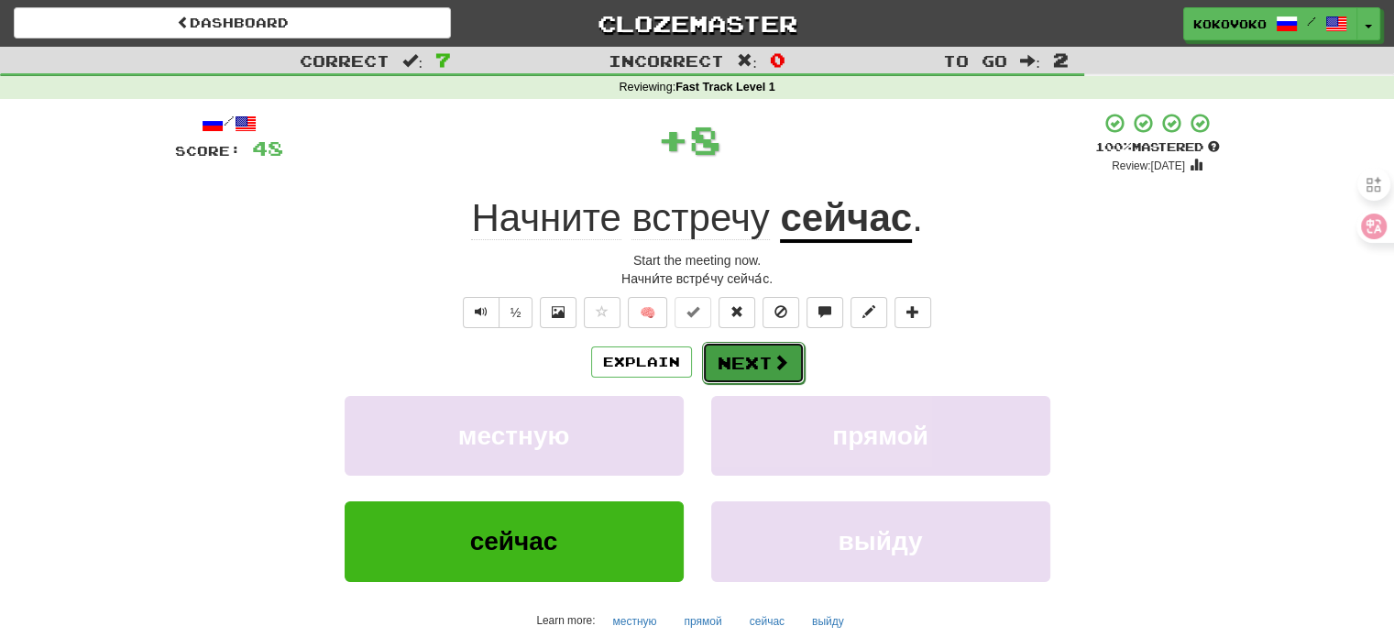
click at [732, 354] on button "Next" at bounding box center [753, 363] width 103 height 42
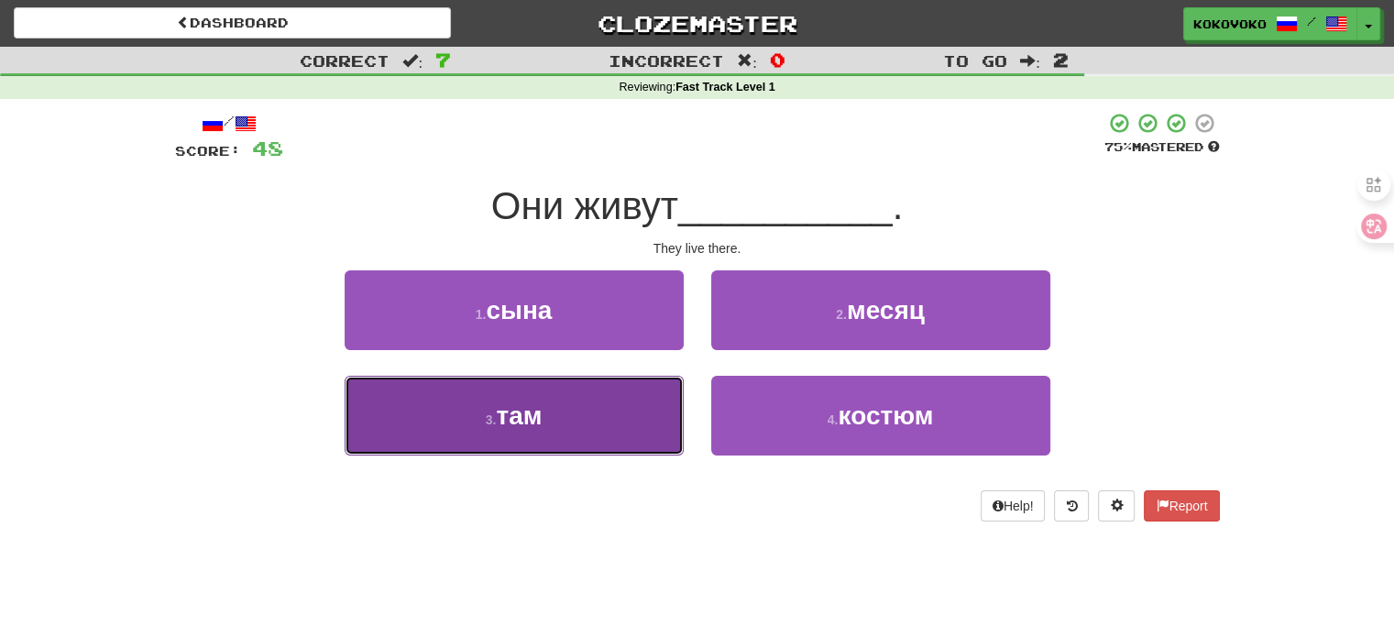
click at [629, 431] on button "3 . там" at bounding box center [514, 416] width 339 height 80
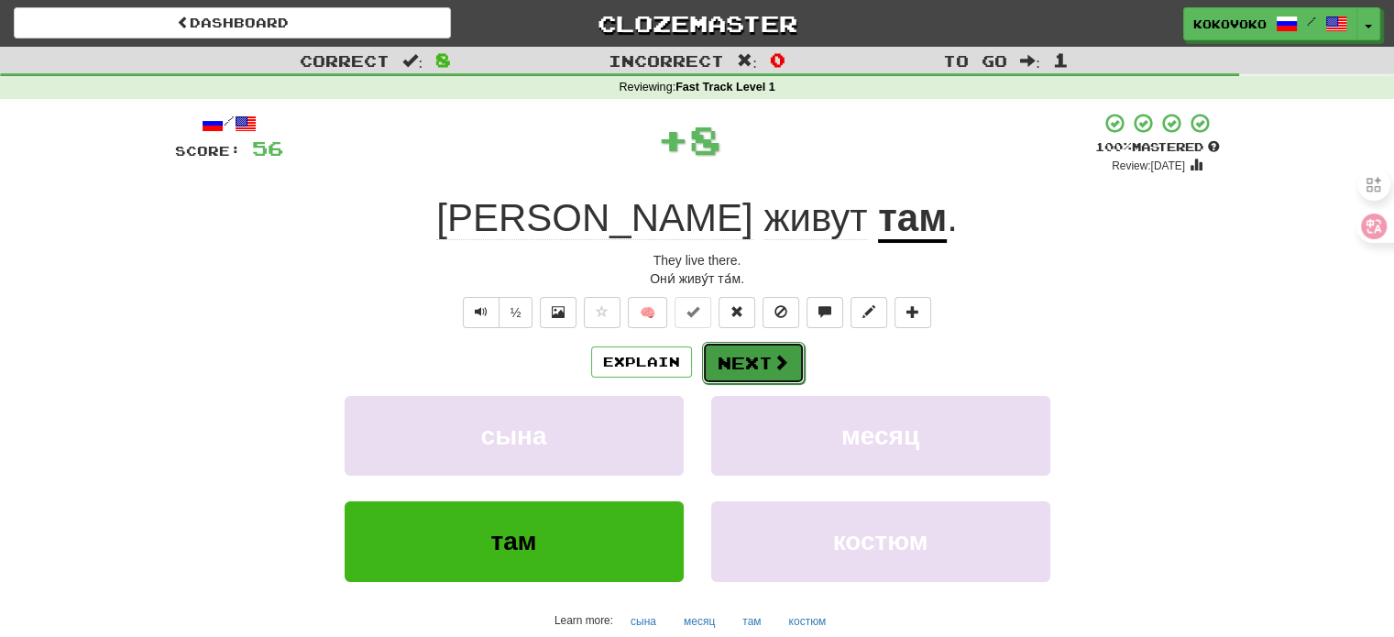
click at [743, 362] on button "Next" at bounding box center [753, 363] width 103 height 42
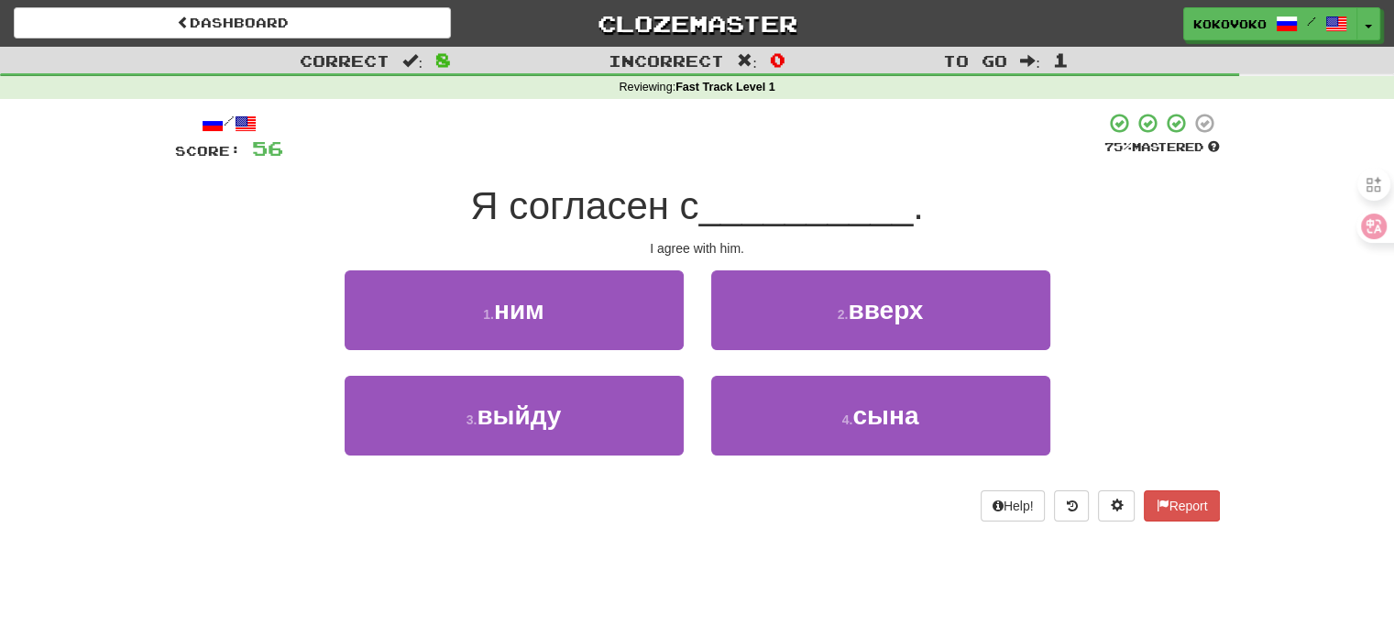
click at [630, 360] on div "1 . ним" at bounding box center [514, 322] width 367 height 105
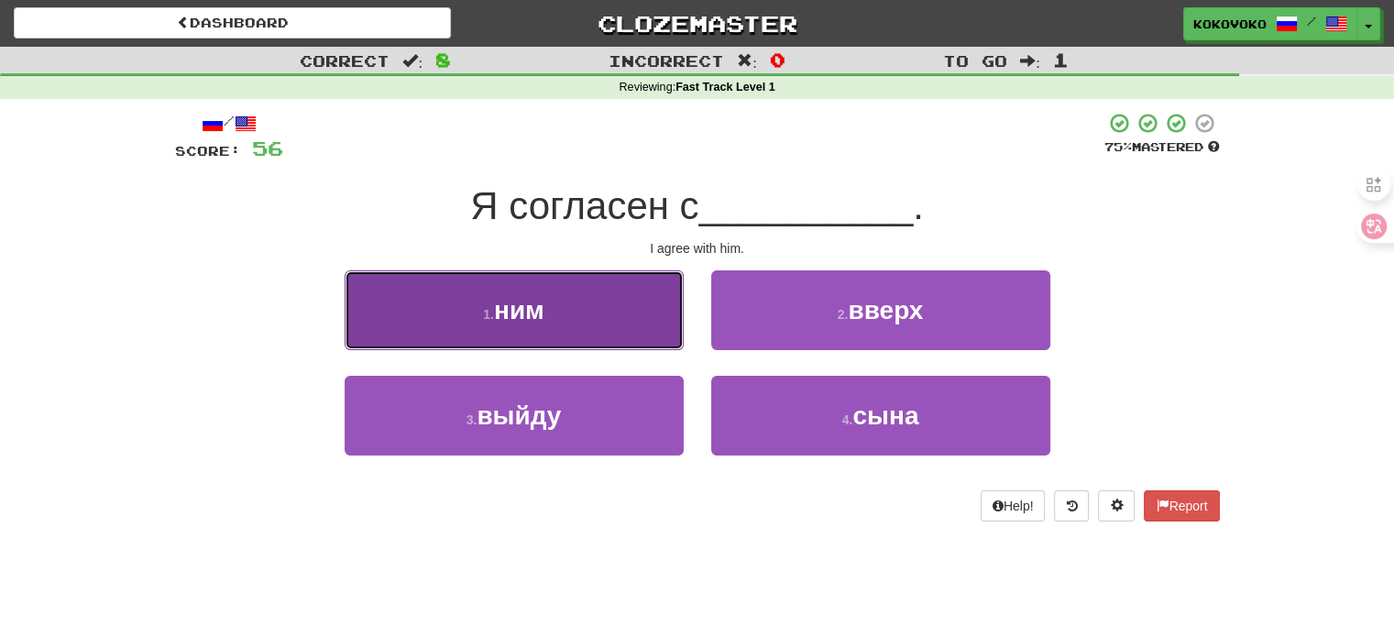
click at [622, 325] on button "1 . ним" at bounding box center [514, 310] width 339 height 80
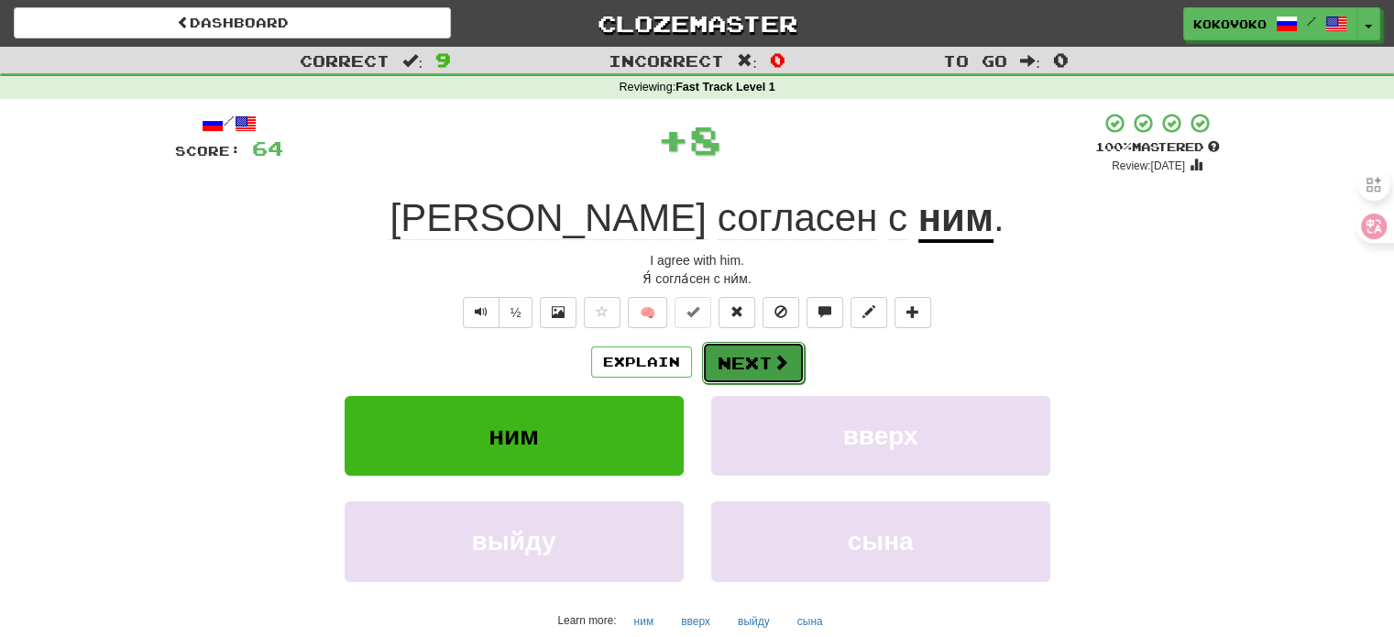
click at [737, 358] on button "Next" at bounding box center [753, 363] width 103 height 42
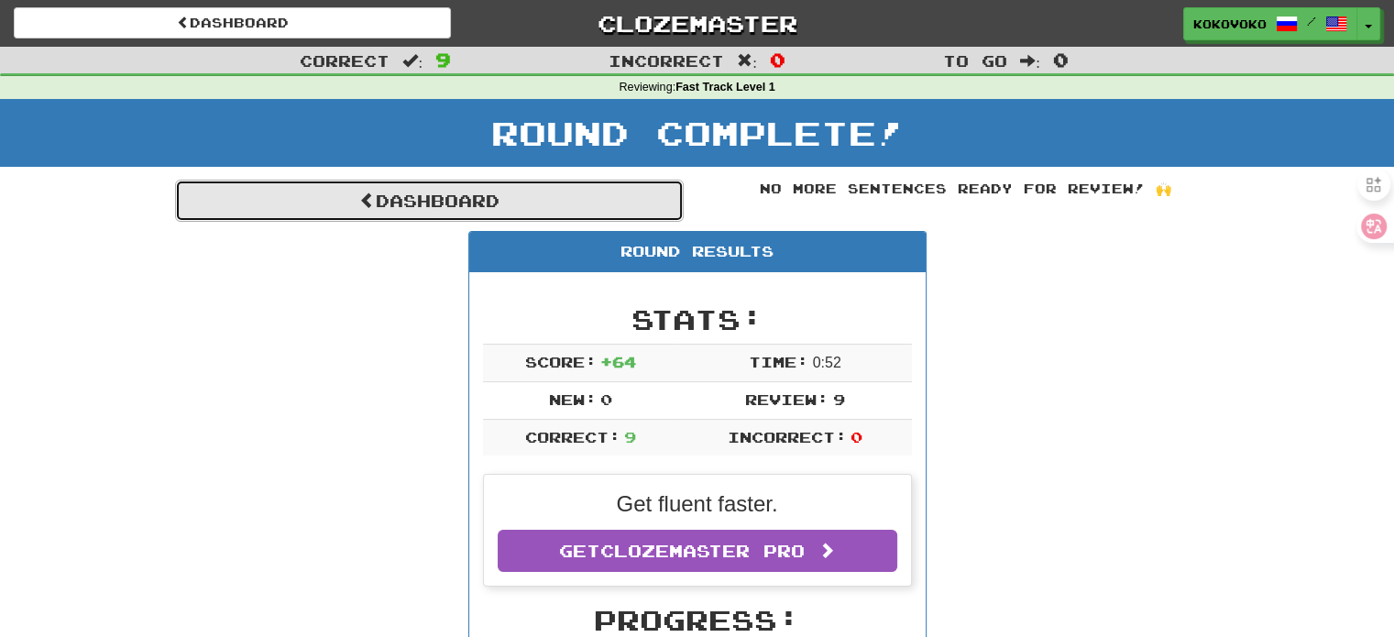
click at [424, 198] on link "Dashboard" at bounding box center [429, 201] width 509 height 42
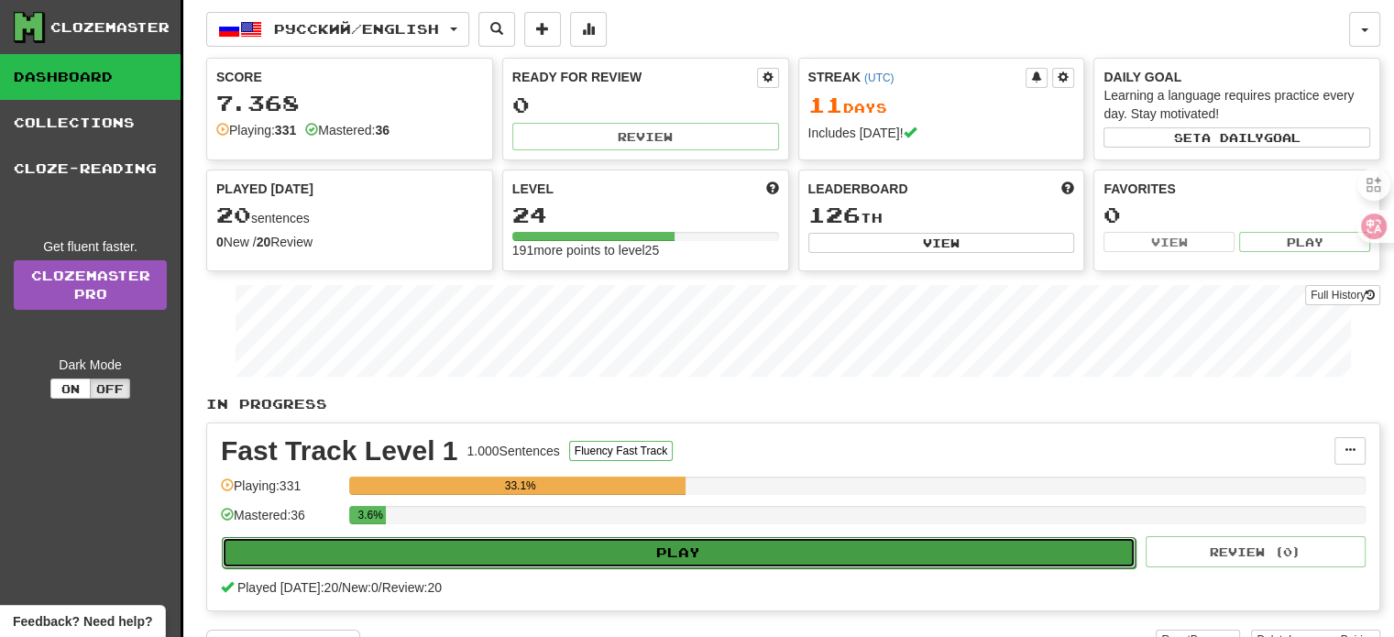
click at [671, 555] on button "Play" at bounding box center [679, 552] width 914 height 31
select select "**"
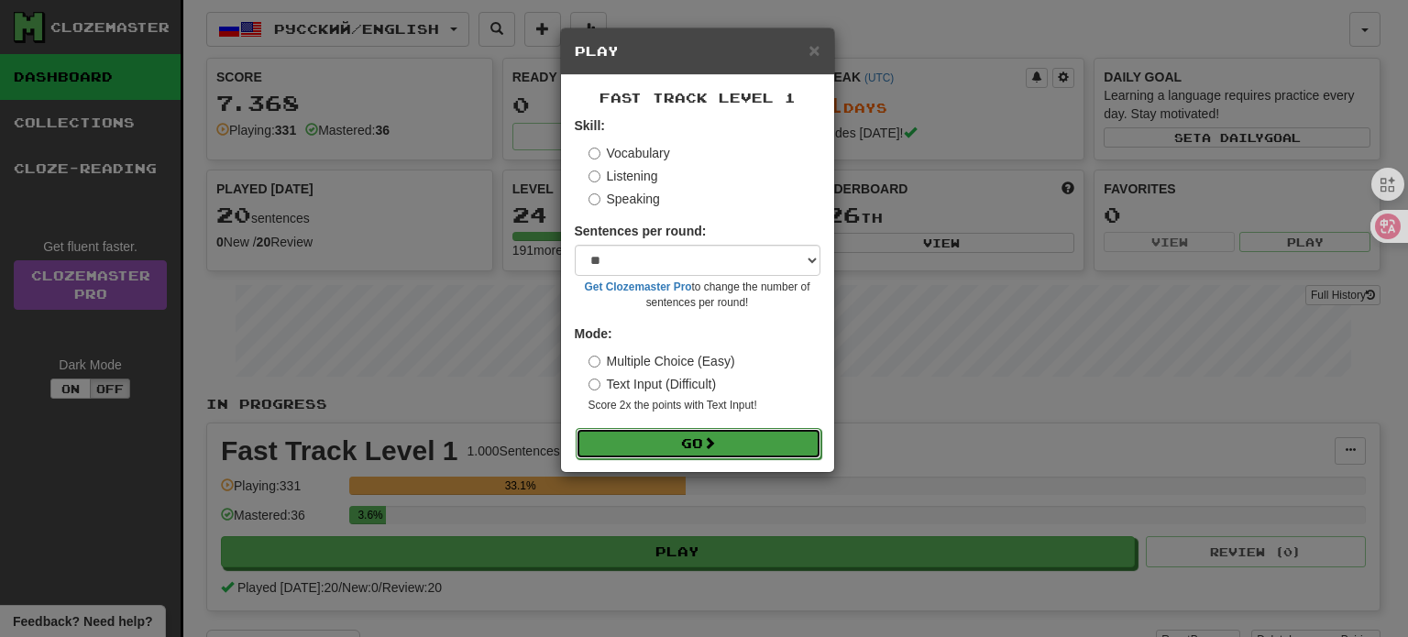
click at [666, 439] on button "Go" at bounding box center [699, 443] width 246 height 31
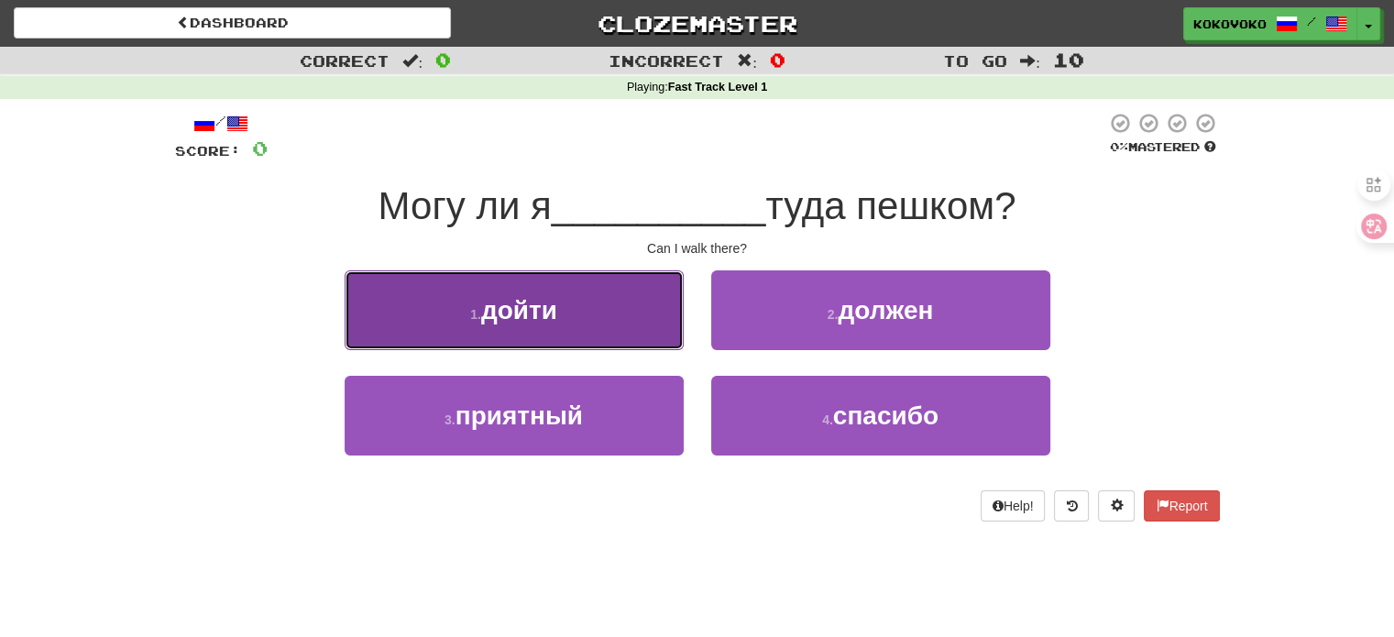
click at [576, 296] on button "1 . дойти" at bounding box center [514, 310] width 339 height 80
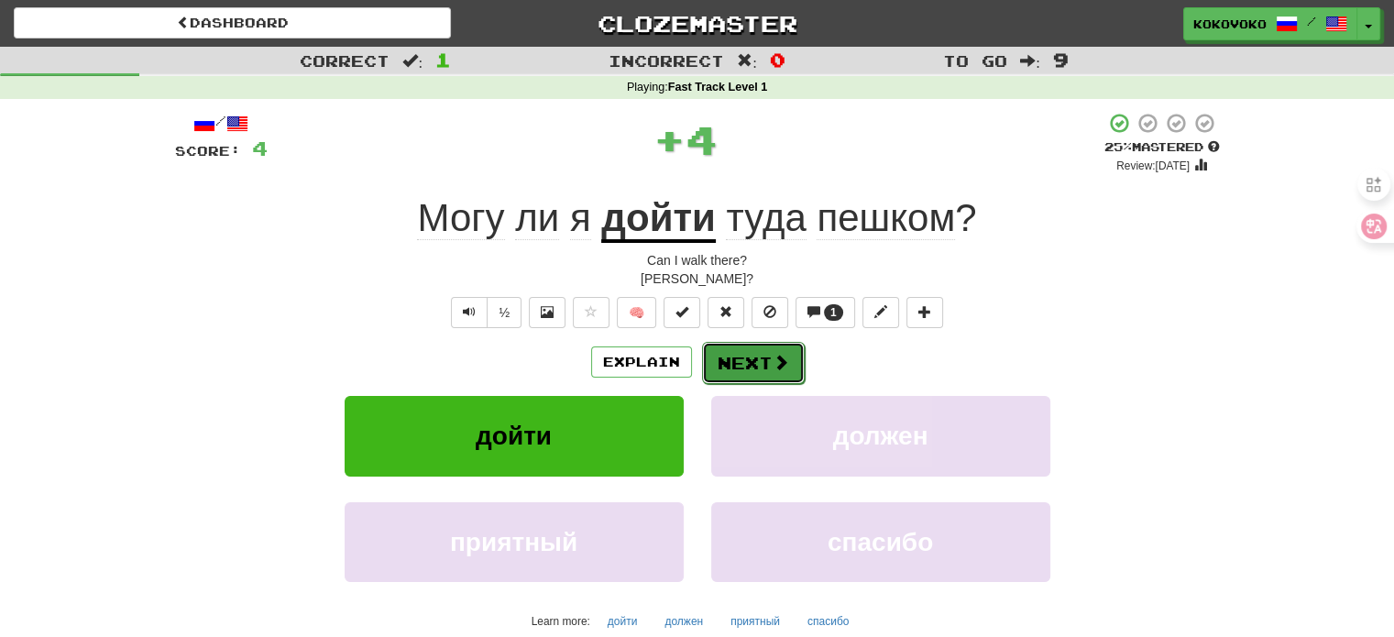
click at [774, 361] on span at bounding box center [781, 362] width 17 height 17
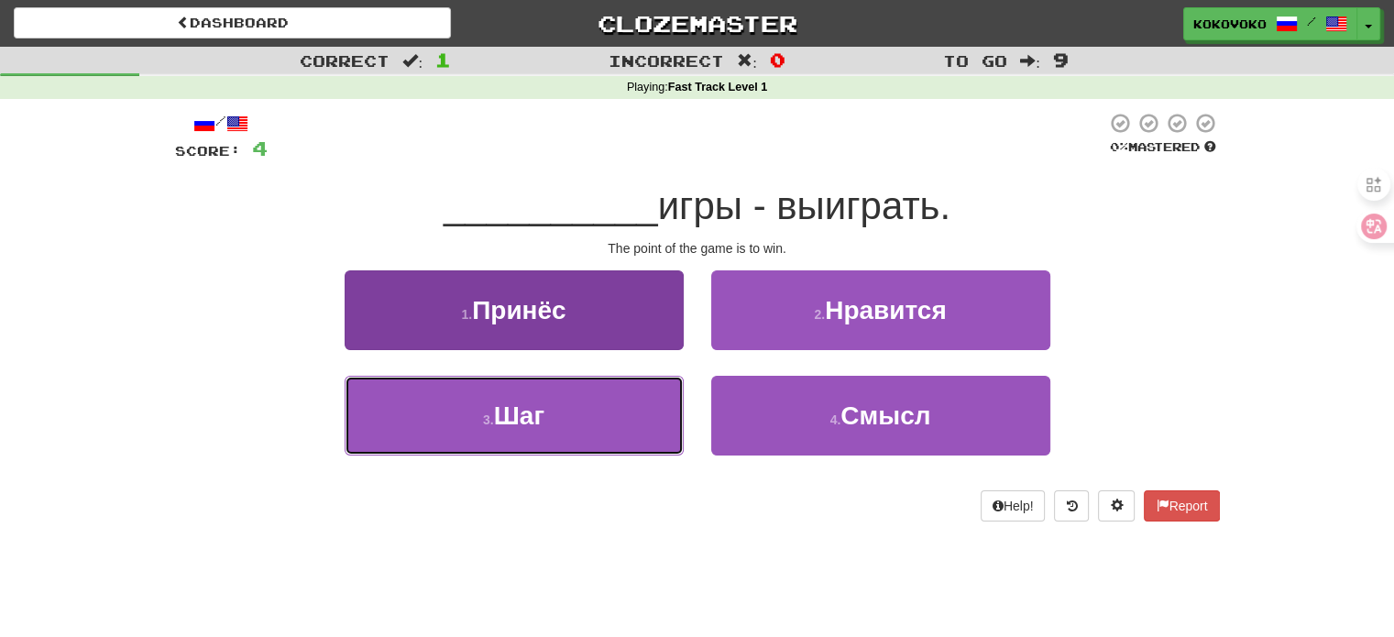
click at [642, 396] on button "3 . Шаг" at bounding box center [514, 416] width 339 height 80
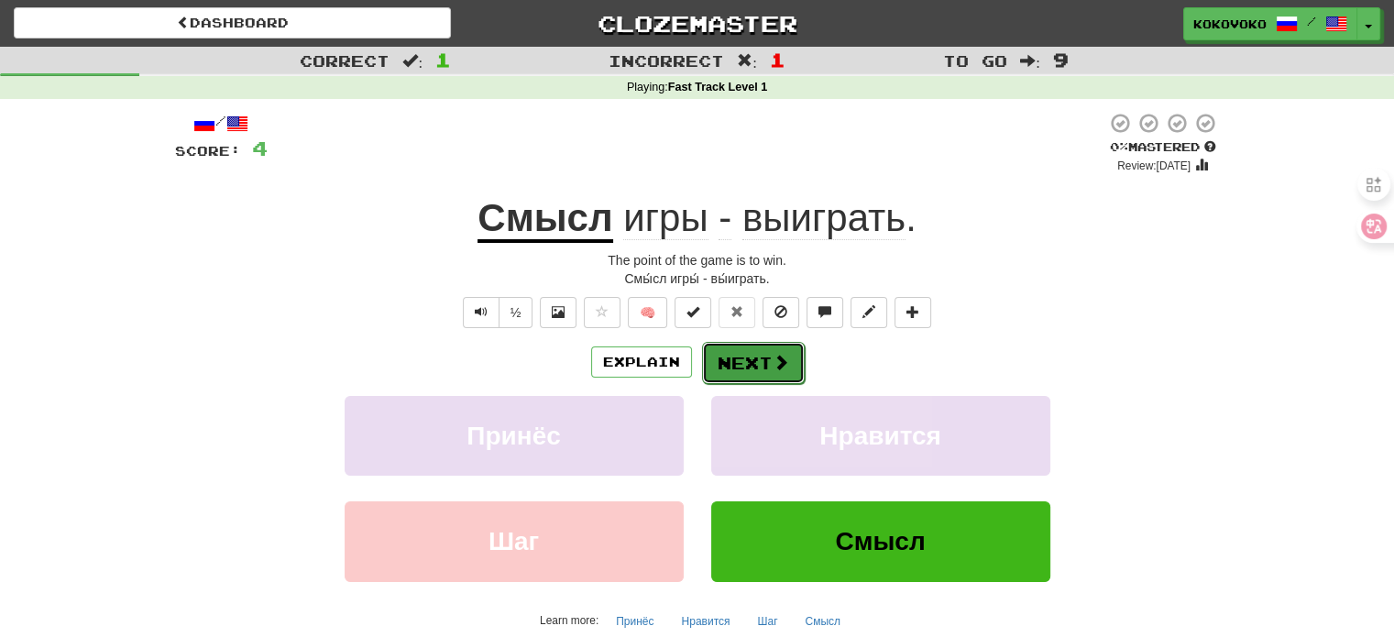
click at [740, 363] on button "Next" at bounding box center [753, 363] width 103 height 42
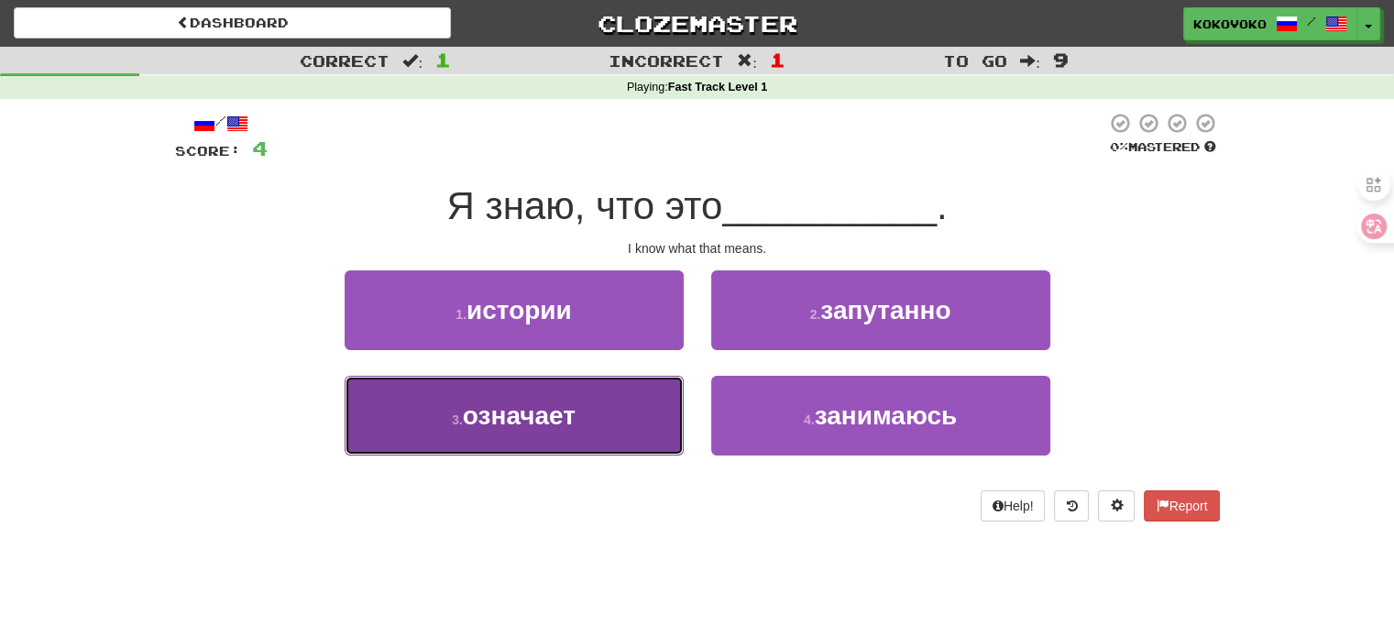
click at [611, 402] on button "3 . означает" at bounding box center [514, 416] width 339 height 80
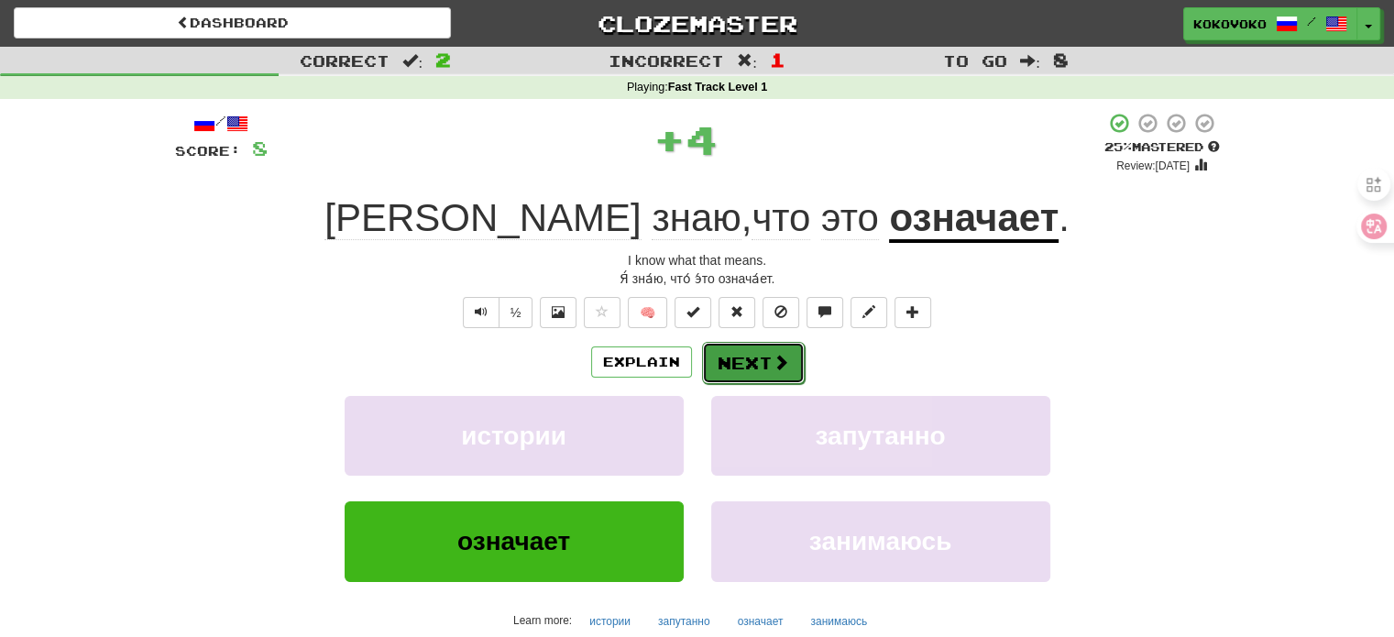
click at [719, 366] on button "Next" at bounding box center [753, 363] width 103 height 42
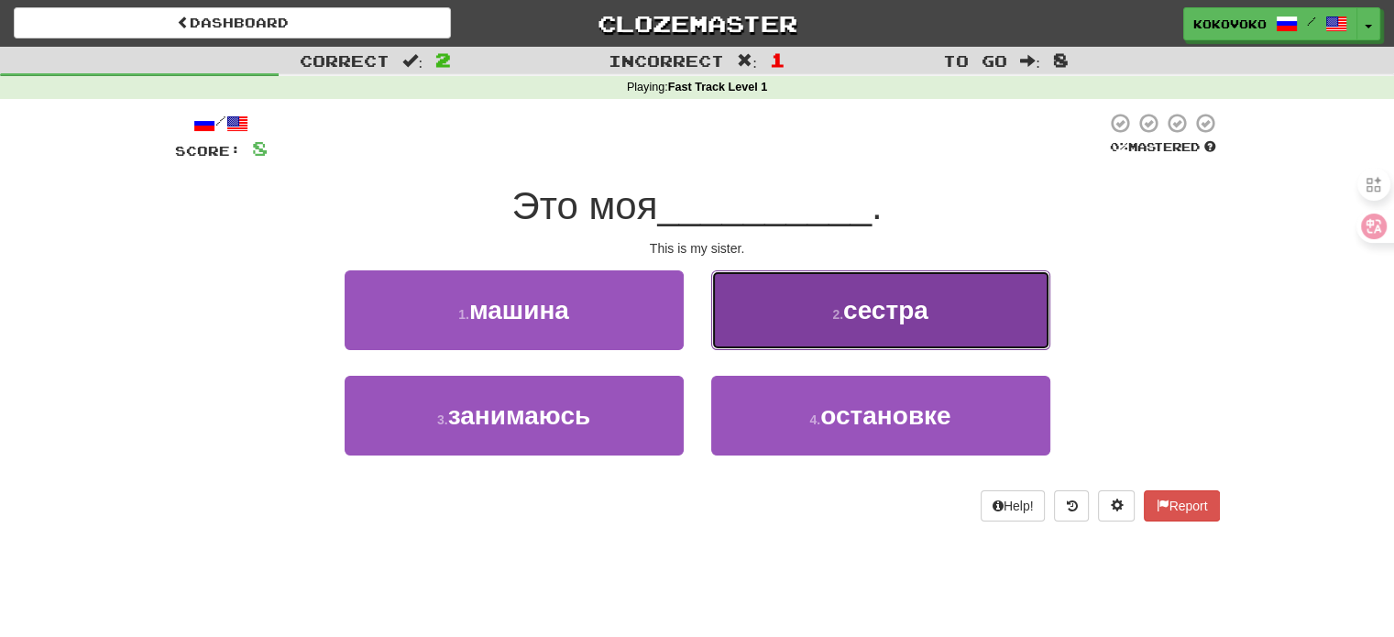
click at [821, 317] on button "2 . сестра" at bounding box center [880, 310] width 339 height 80
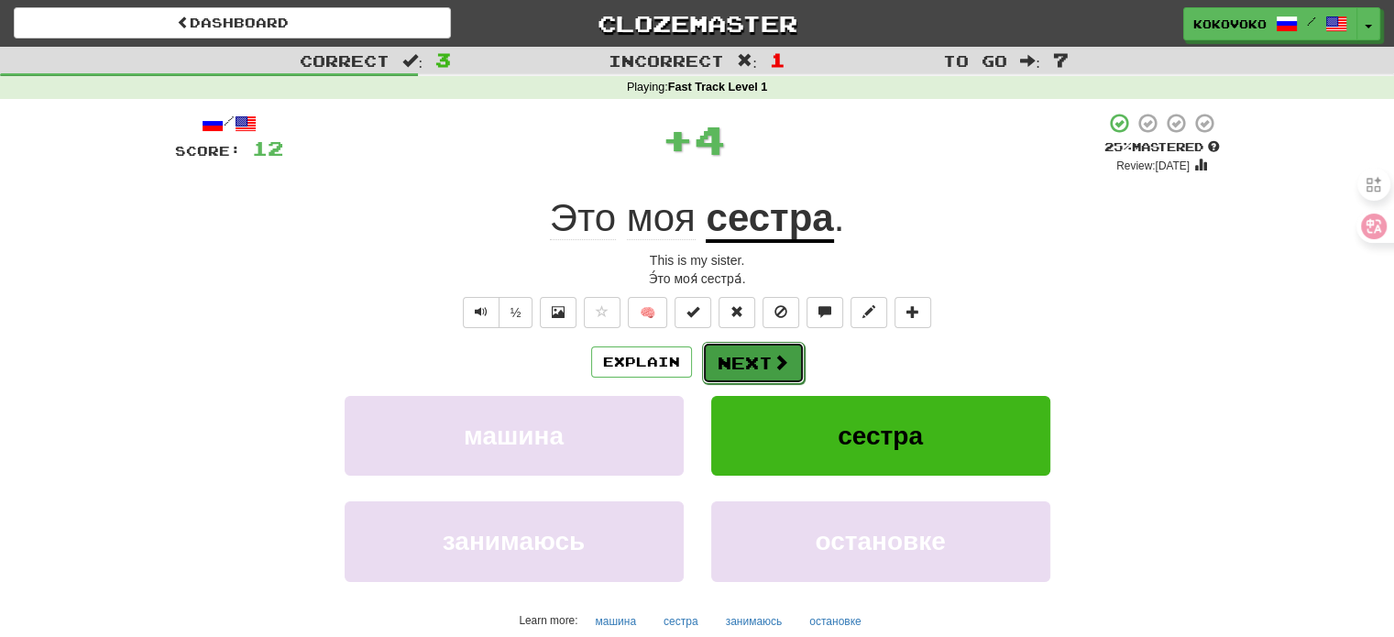
click at [763, 351] on button "Next" at bounding box center [753, 363] width 103 height 42
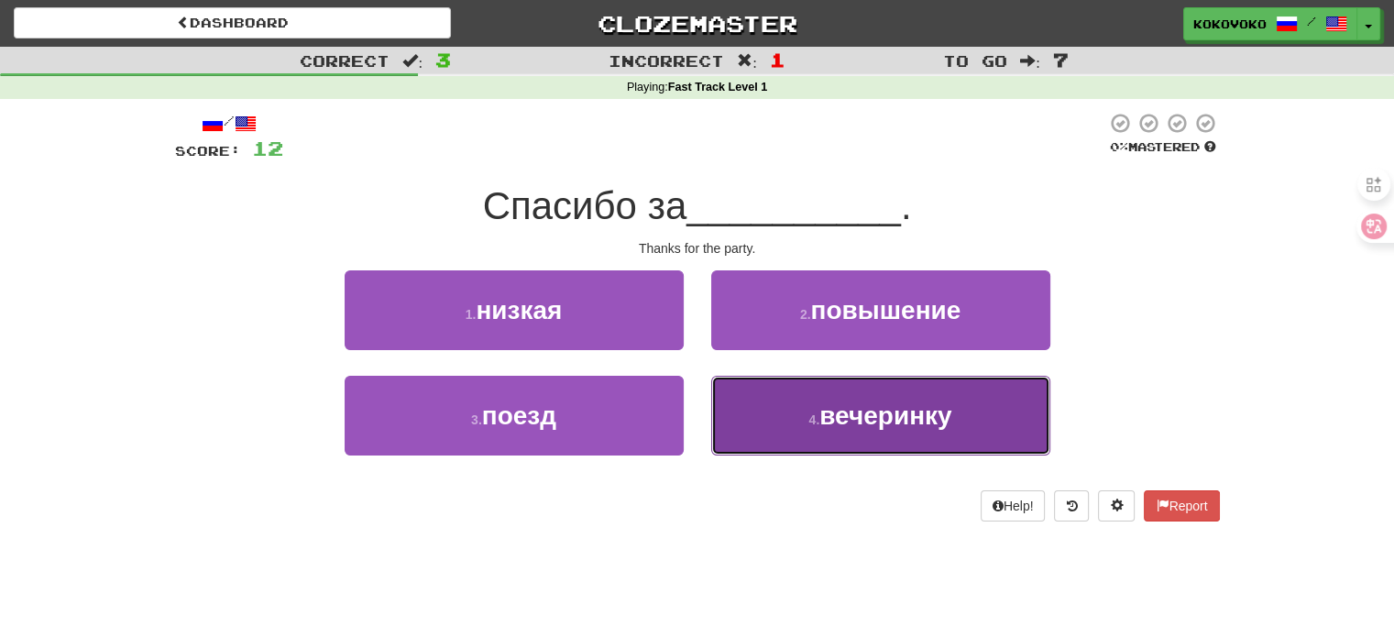
click at [793, 403] on button "4 . вечеринку" at bounding box center [880, 416] width 339 height 80
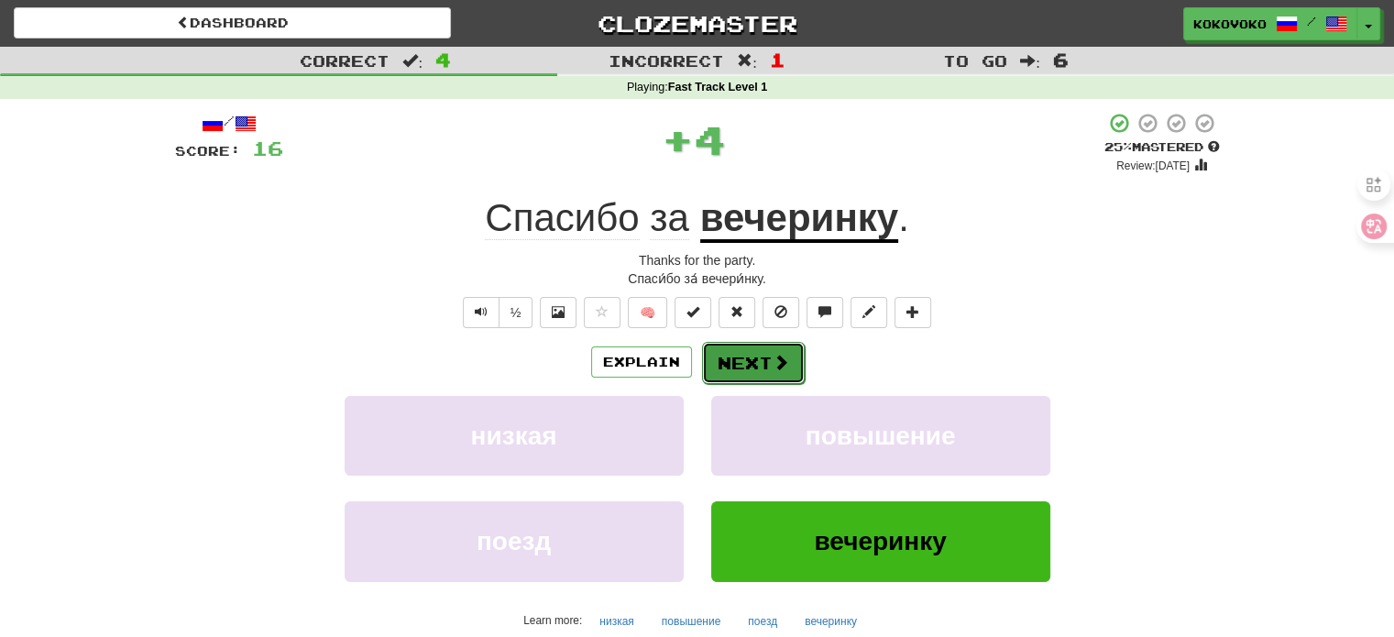
click at [765, 362] on button "Next" at bounding box center [753, 363] width 103 height 42
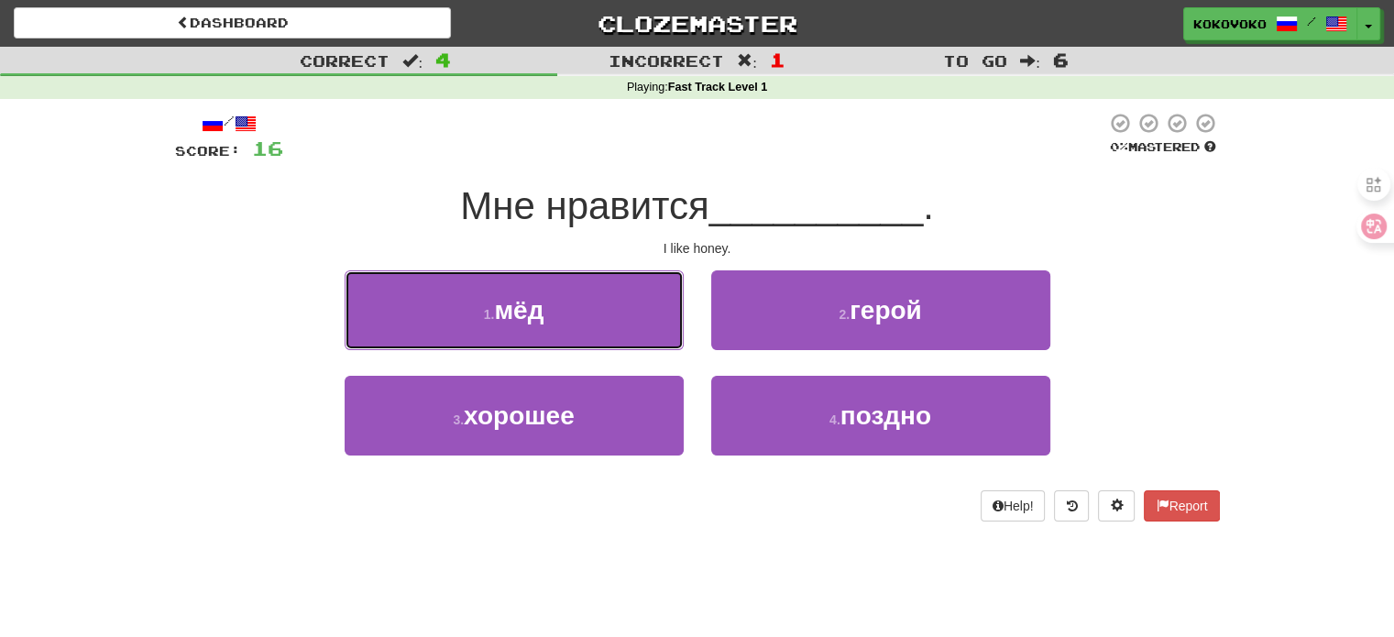
click at [590, 293] on button "1 . мёд" at bounding box center [514, 310] width 339 height 80
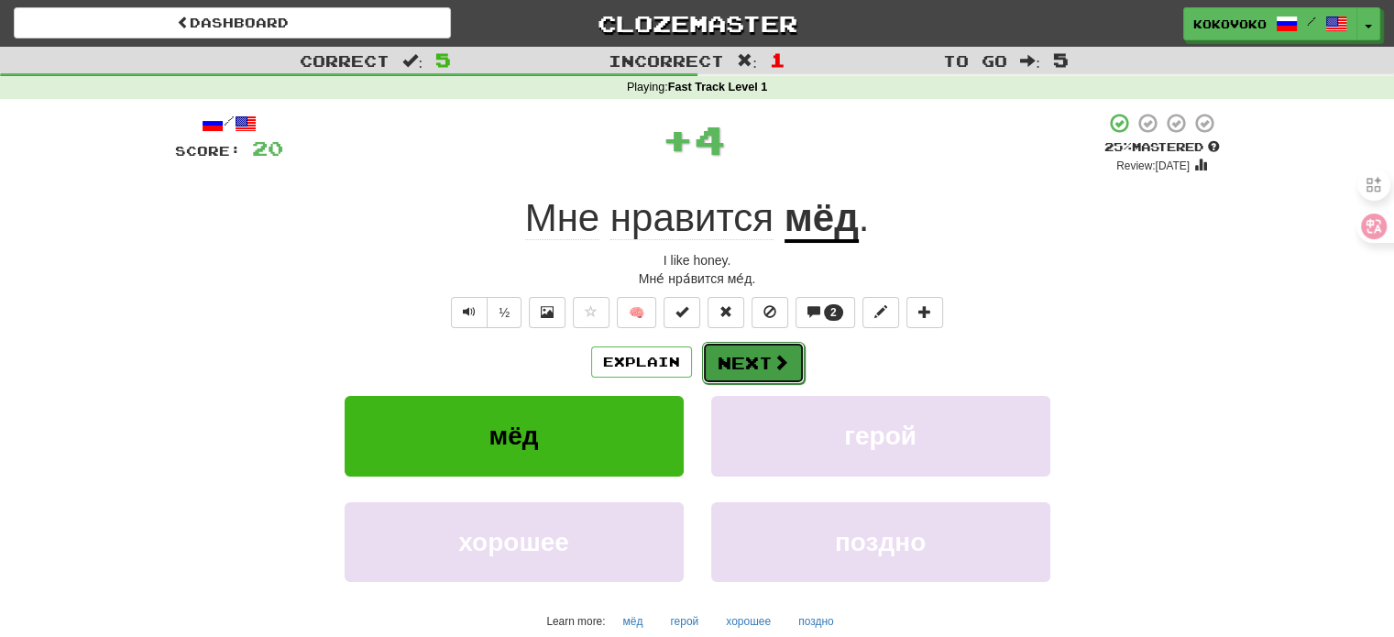
click at [743, 344] on button "Next" at bounding box center [753, 363] width 103 height 42
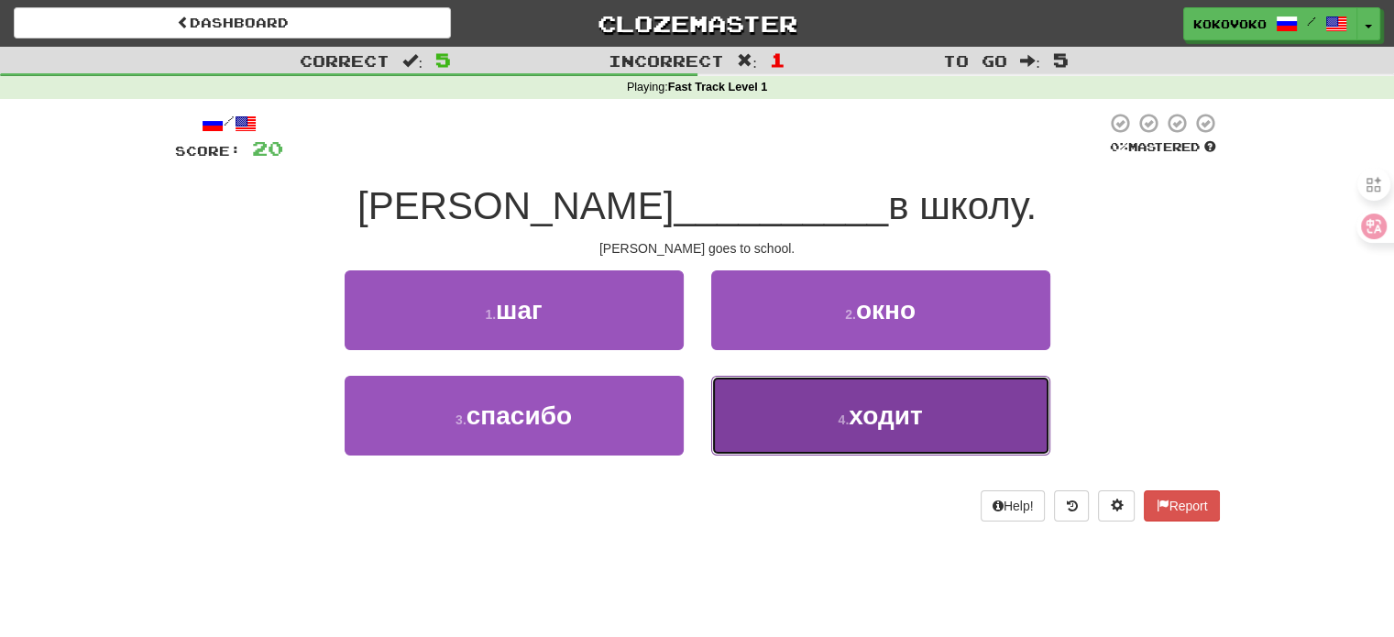
click at [805, 402] on button "4 . ходит" at bounding box center [880, 416] width 339 height 80
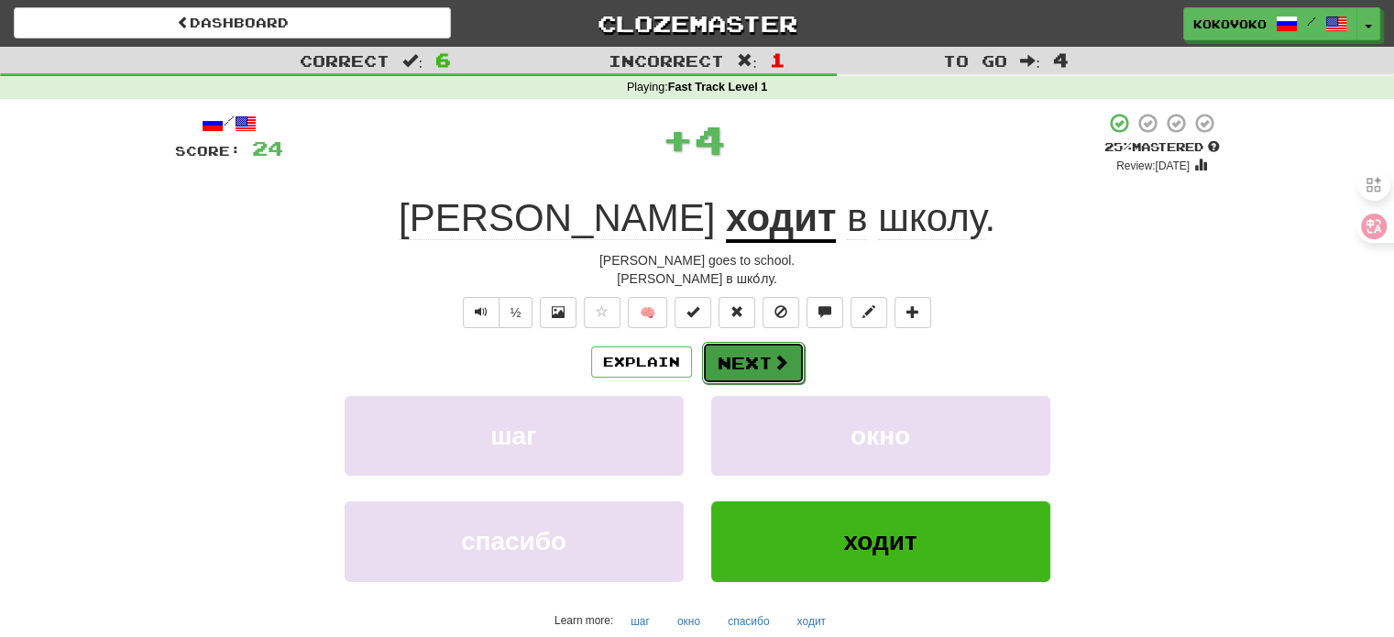
click at [789, 372] on button "Next" at bounding box center [753, 363] width 103 height 42
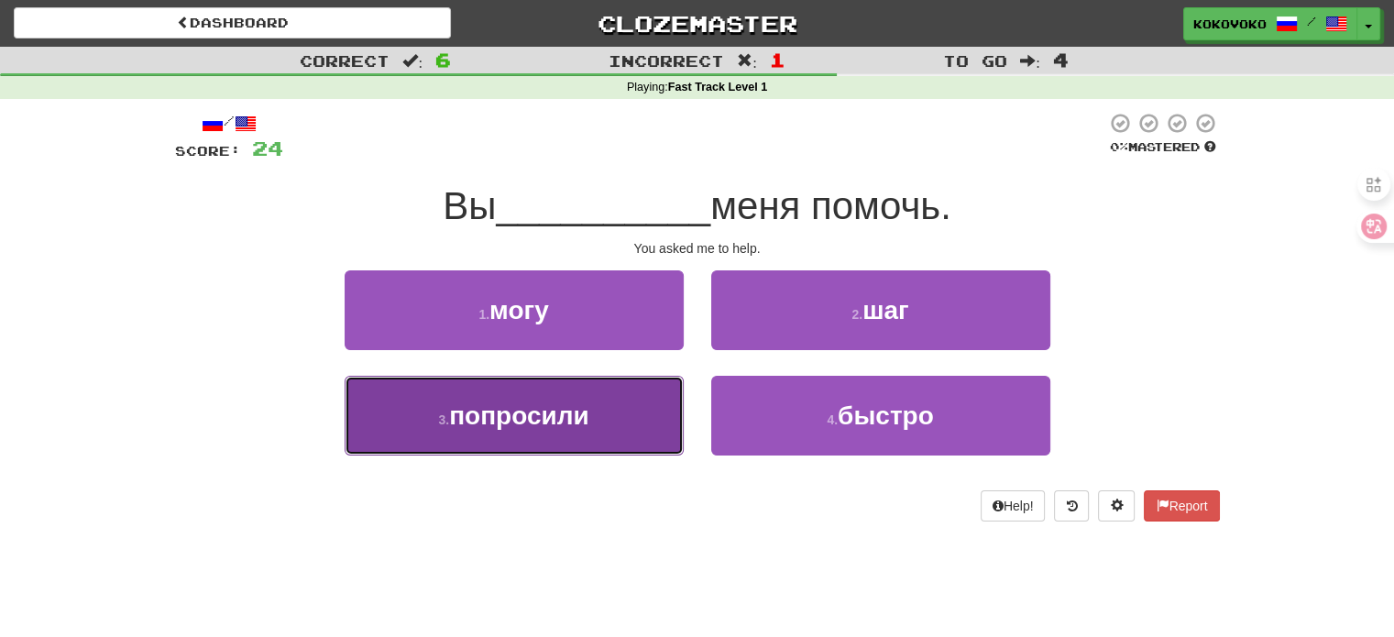
click at [630, 402] on button "3 . попросили" at bounding box center [514, 416] width 339 height 80
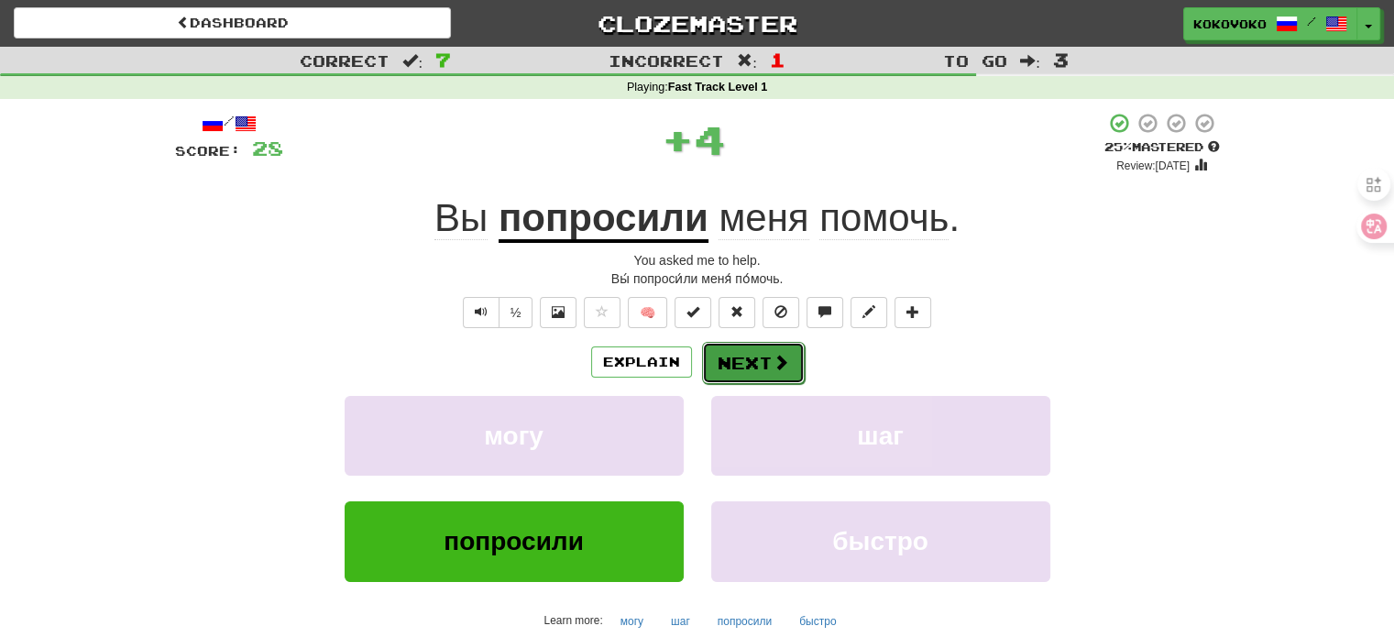
click at [729, 351] on button "Next" at bounding box center [753, 363] width 103 height 42
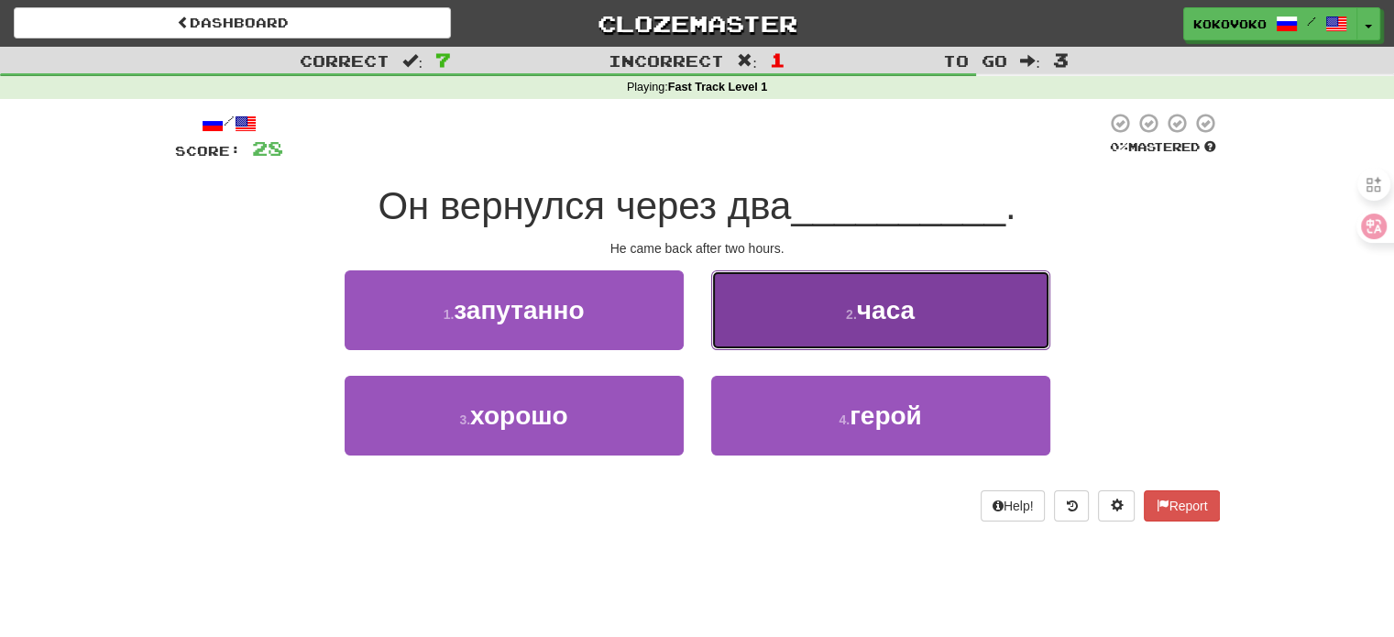
click at [786, 311] on button "2 . часа" at bounding box center [880, 310] width 339 height 80
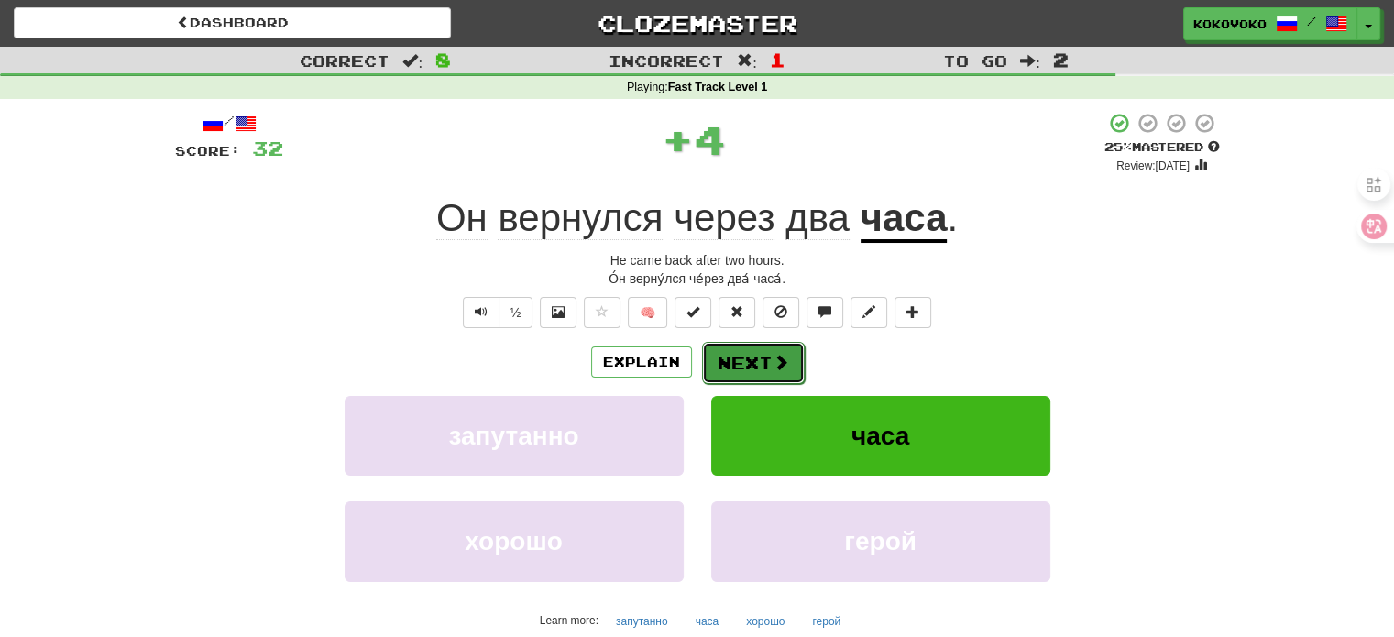
click at [759, 352] on button "Next" at bounding box center [753, 363] width 103 height 42
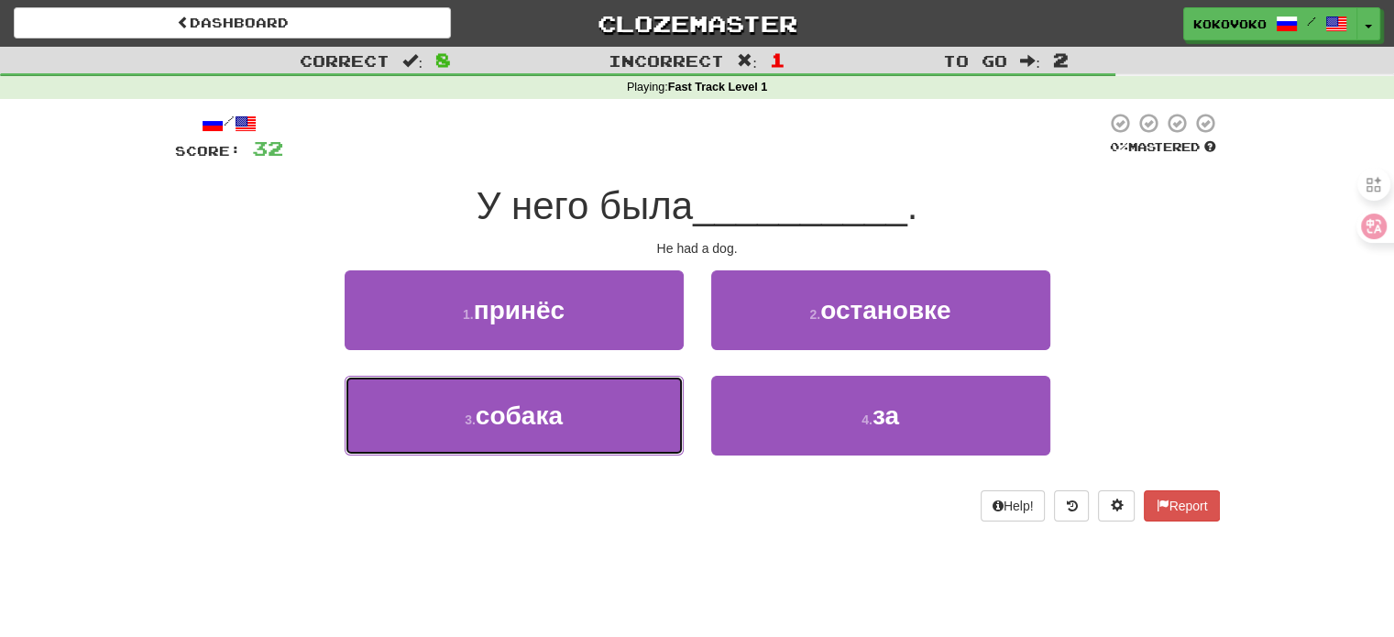
click at [638, 387] on button "3 . собака" at bounding box center [514, 416] width 339 height 80
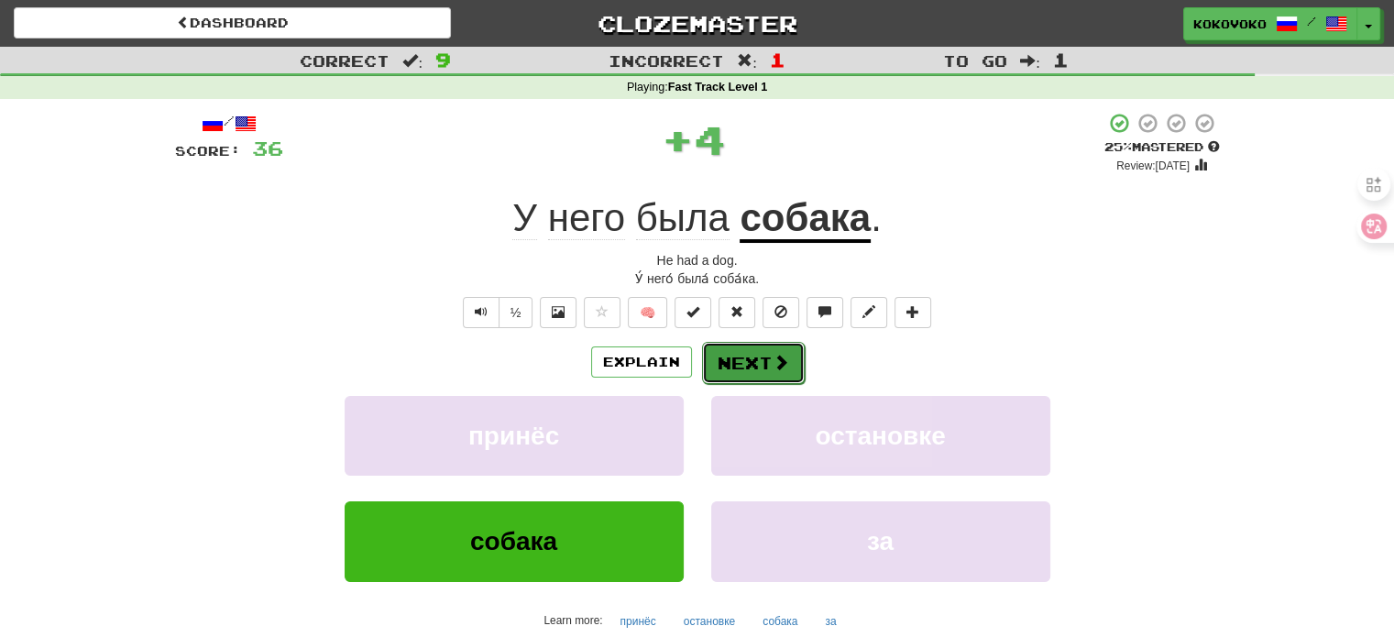
click at [771, 351] on button "Next" at bounding box center [753, 363] width 103 height 42
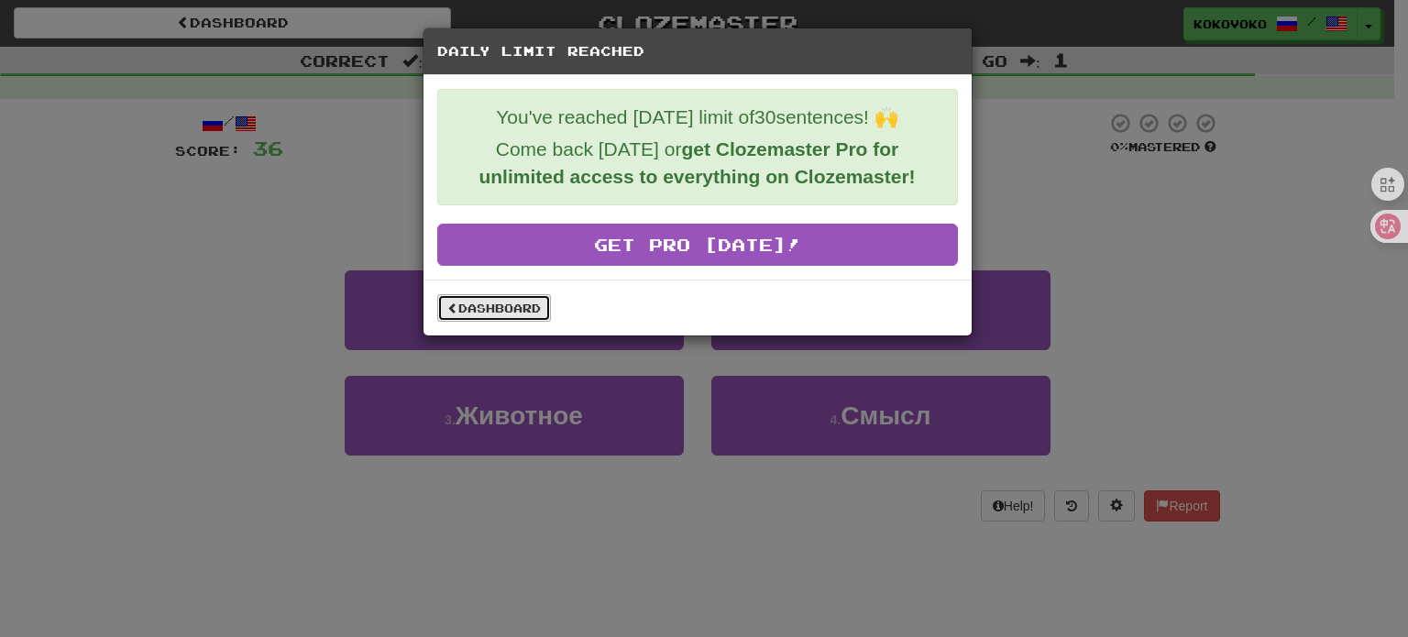
click at [532, 303] on link "Dashboard" at bounding box center [494, 308] width 114 height 28
